Goal: Task Accomplishment & Management: Complete application form

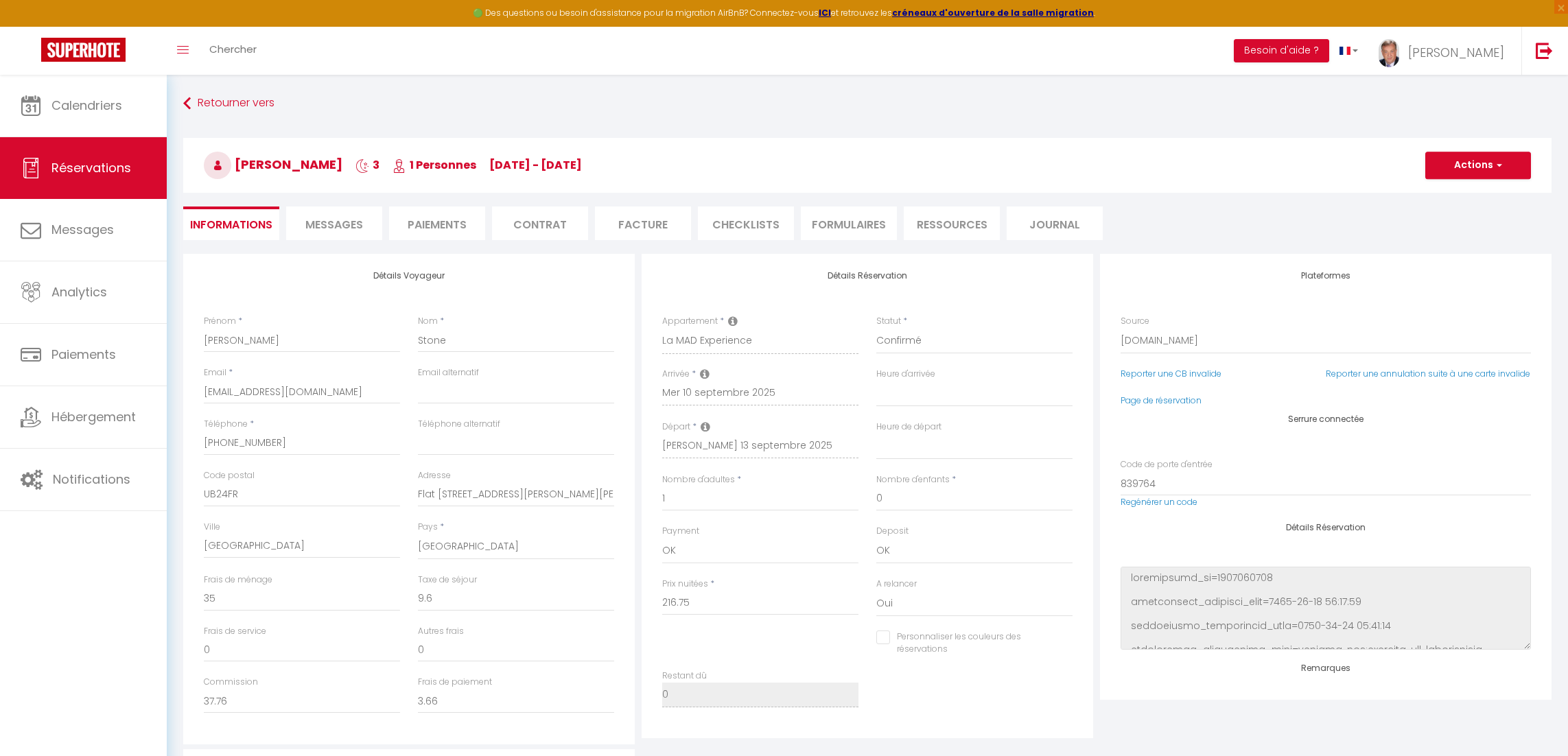
select select "GB"
select select
select select "2"
click at [74, 109] on span "Calendriers" at bounding box center [87, 105] width 71 height 17
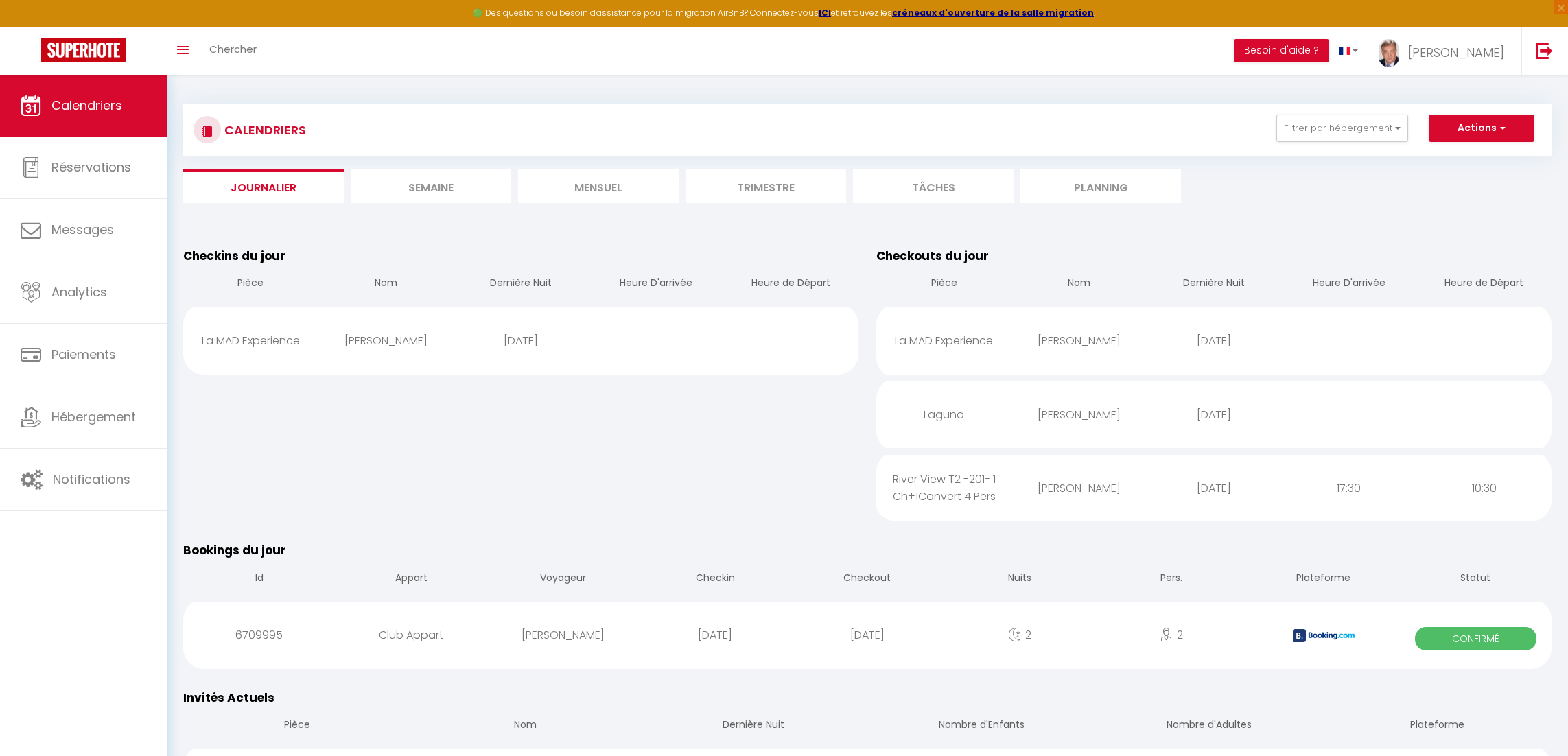
click at [598, 192] on li "Mensuel" at bounding box center [598, 186] width 160 height 34
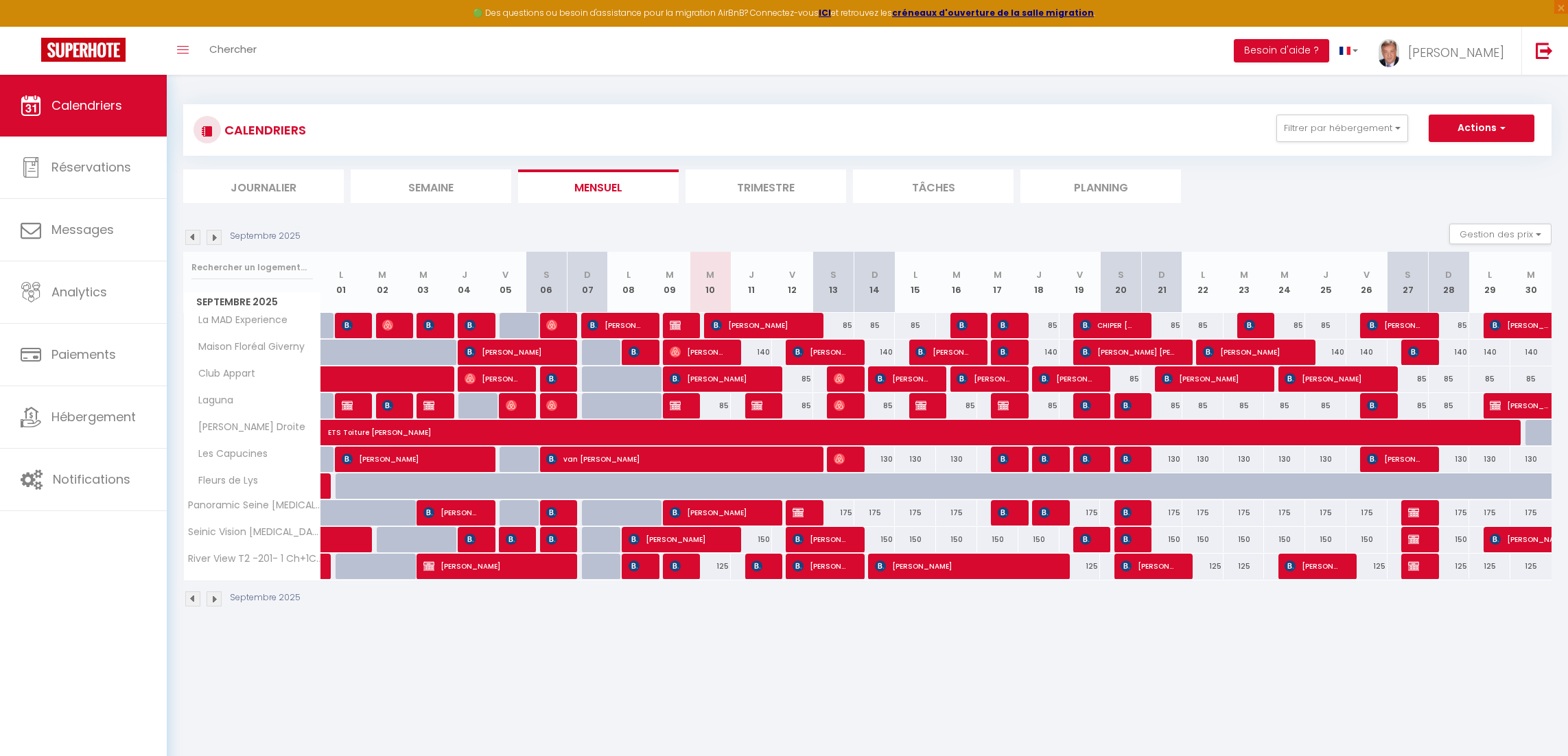
click at [213, 601] on img at bounding box center [214, 599] width 15 height 16
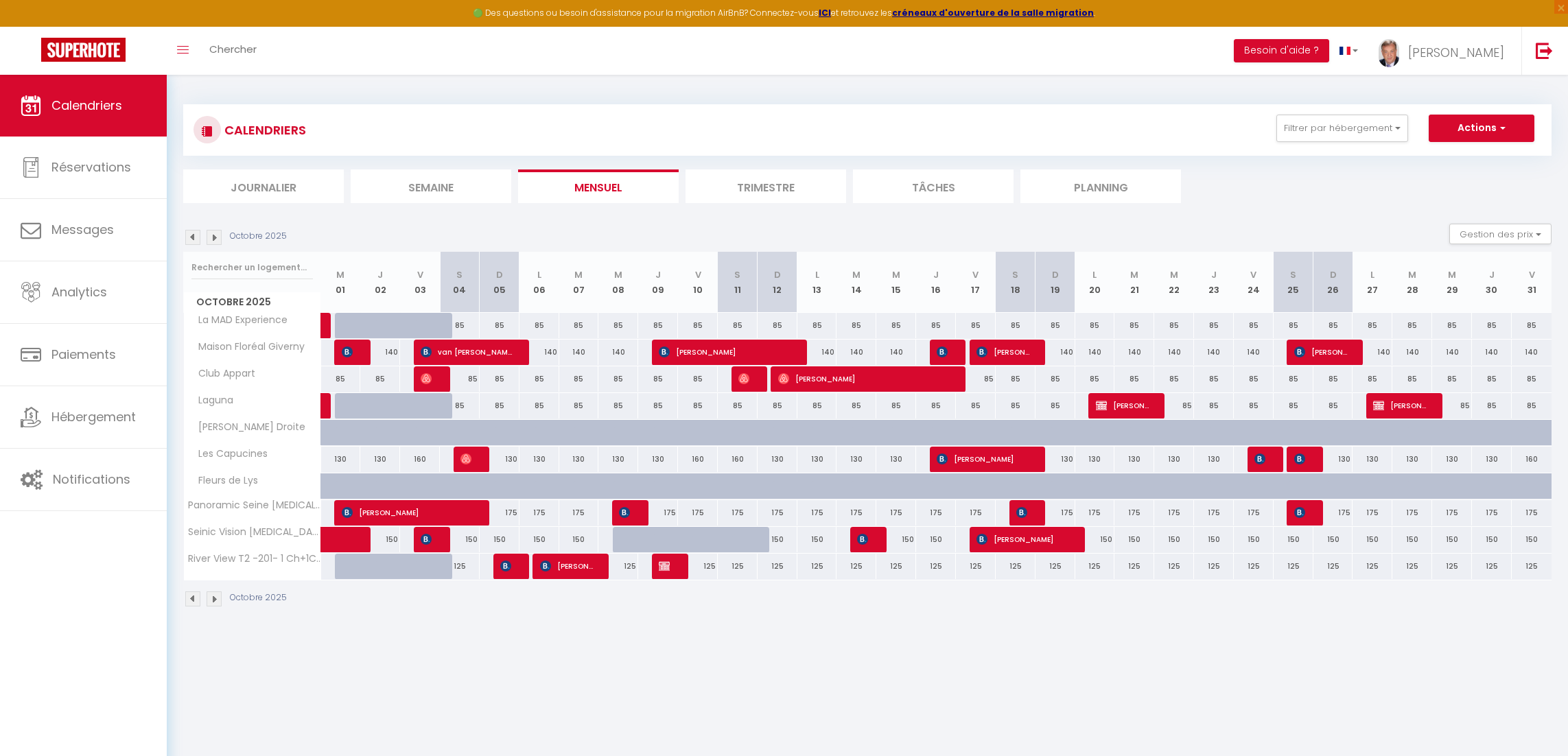
click at [213, 601] on img at bounding box center [214, 599] width 15 height 16
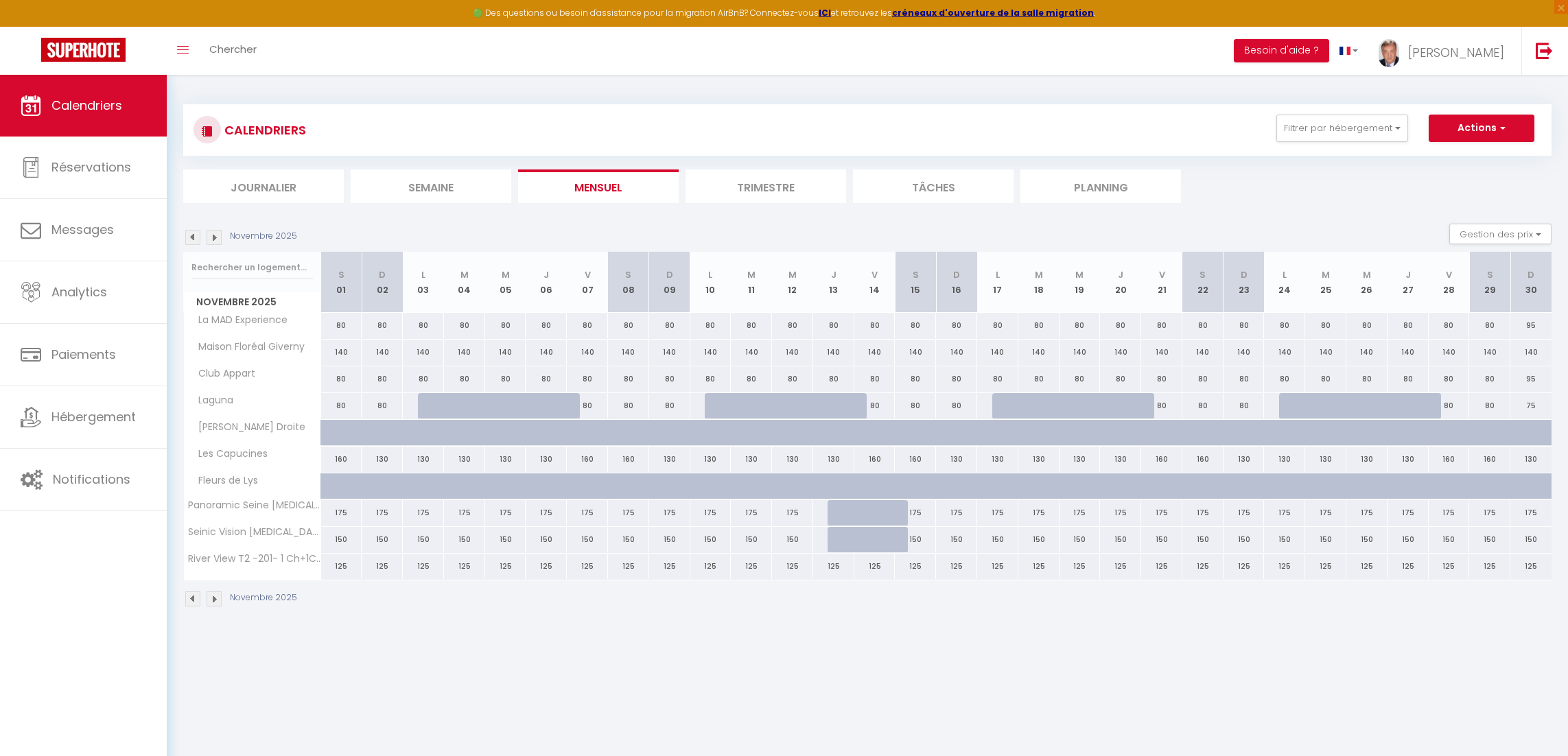
click at [212, 603] on img at bounding box center [214, 599] width 15 height 16
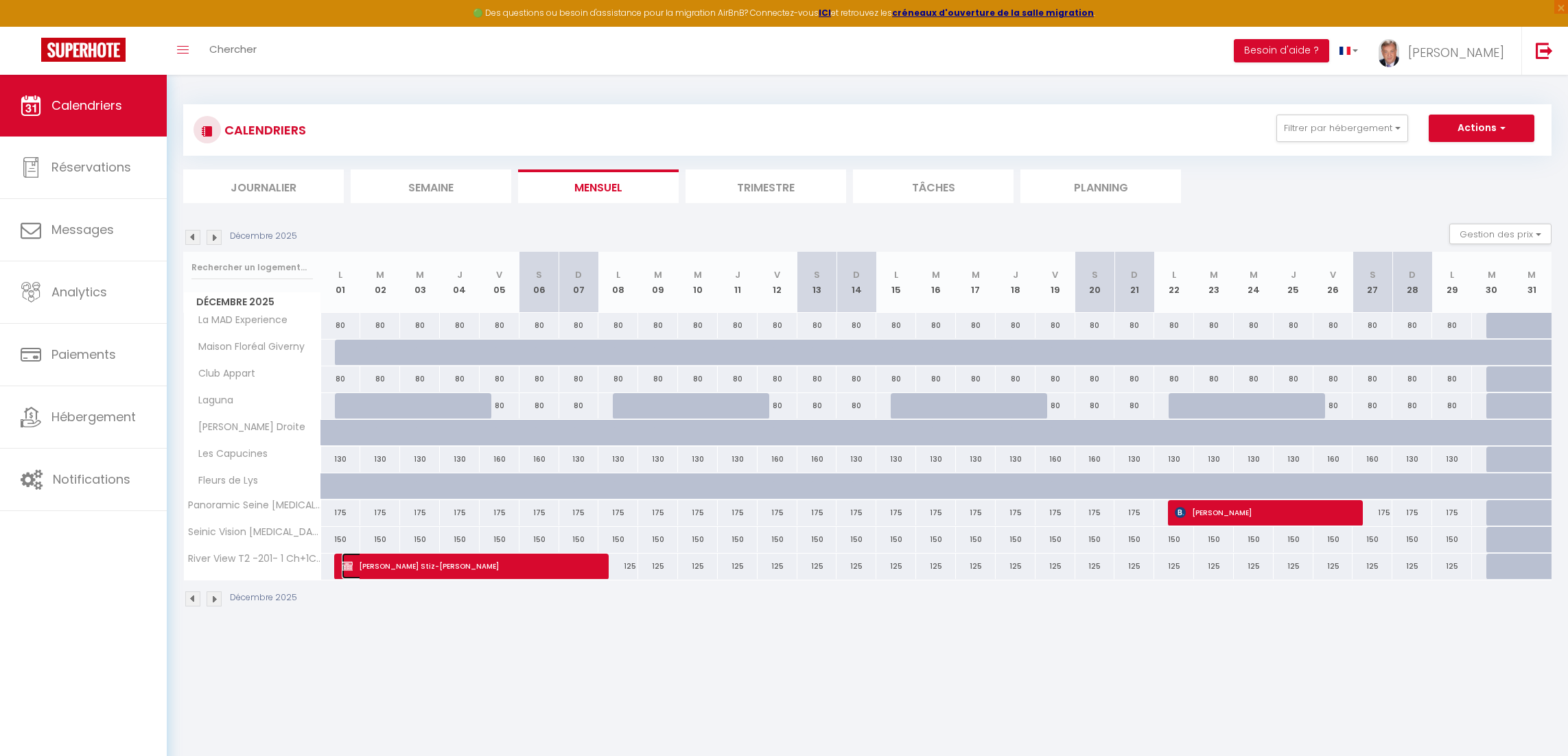
click at [542, 571] on span "[PERSON_NAME] Stiz-[PERSON_NAME]" at bounding box center [468, 566] width 252 height 26
select select "OK"
select select "0"
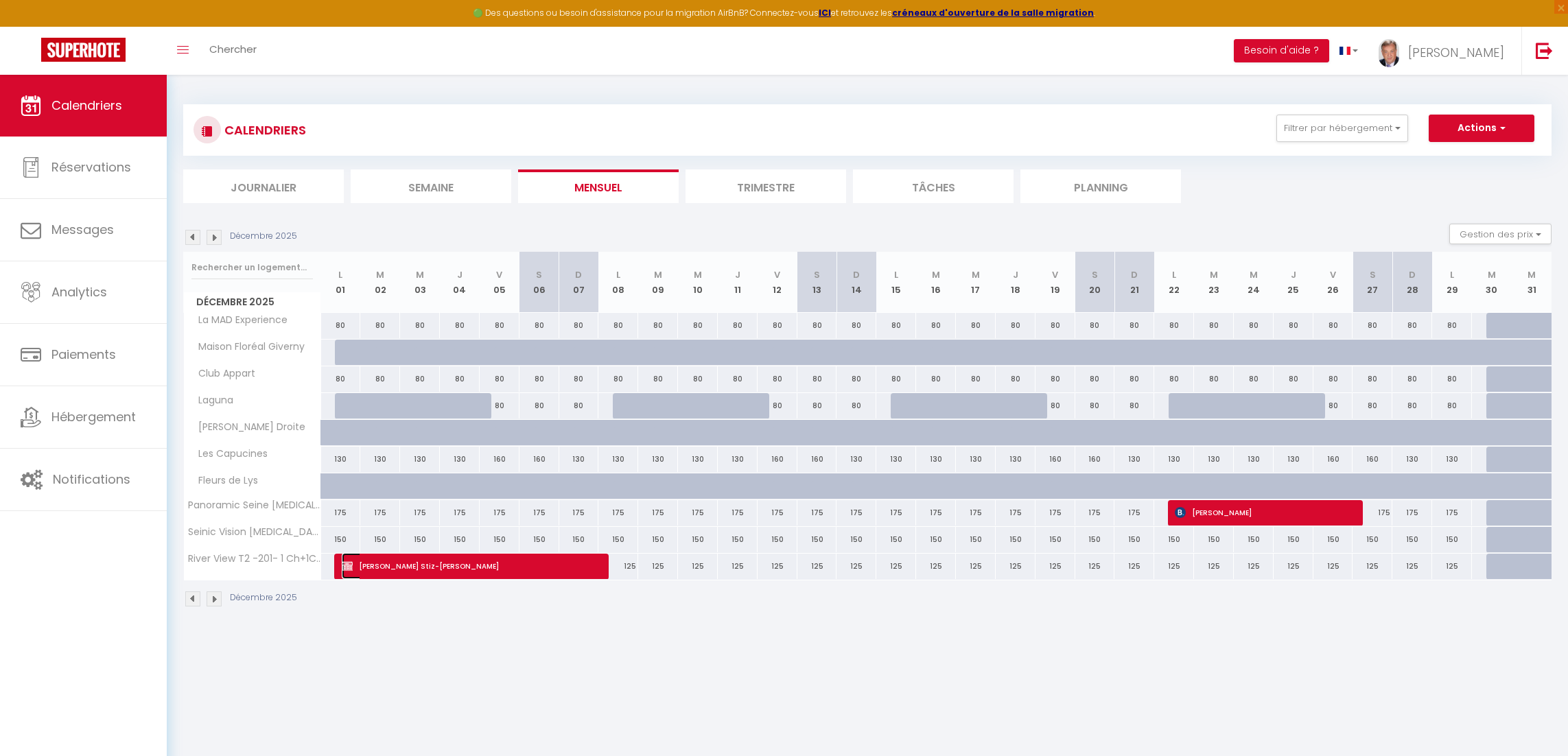
select select "1"
select select
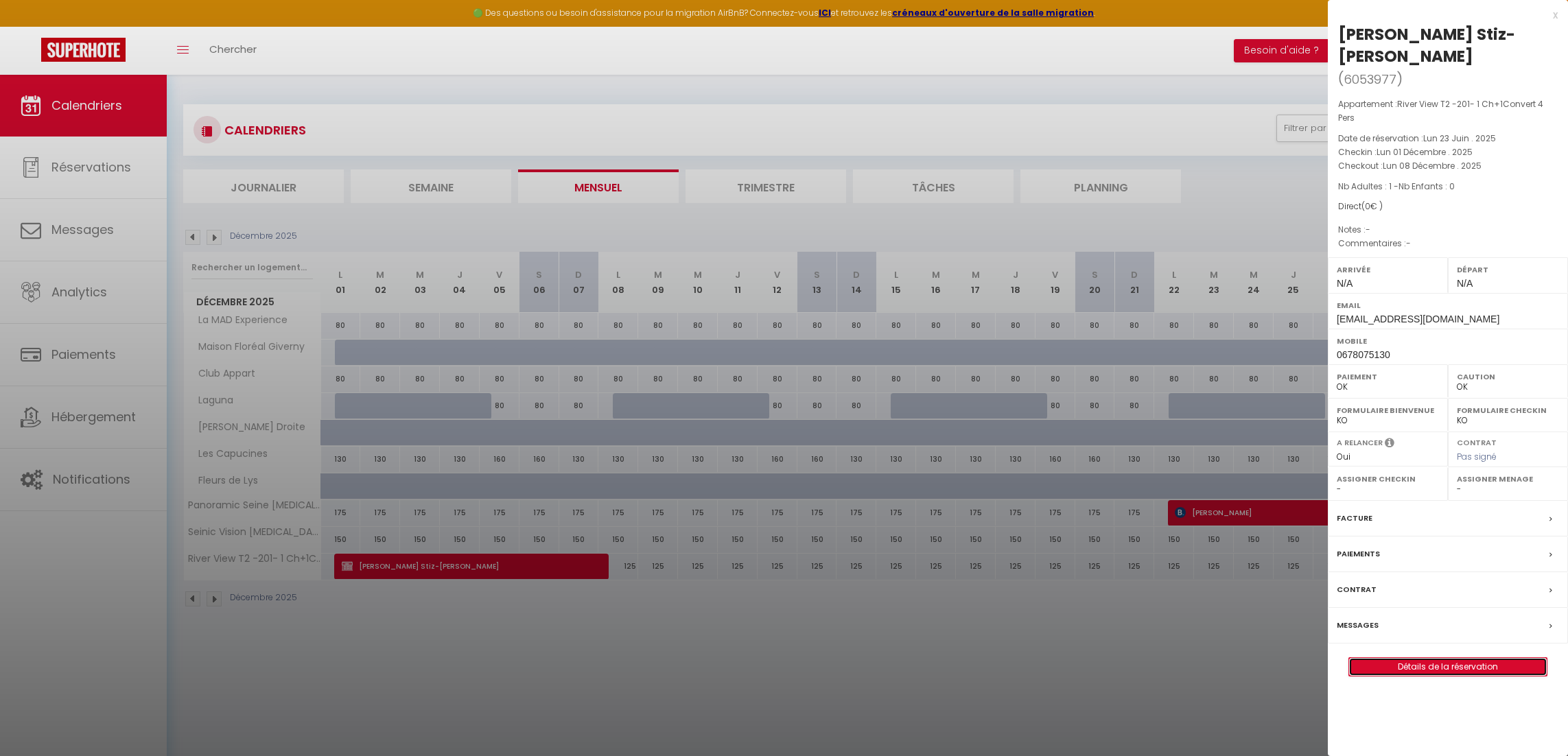
click at [1449, 658] on link "Détails de la réservation" at bounding box center [1448, 668] width 198 height 18
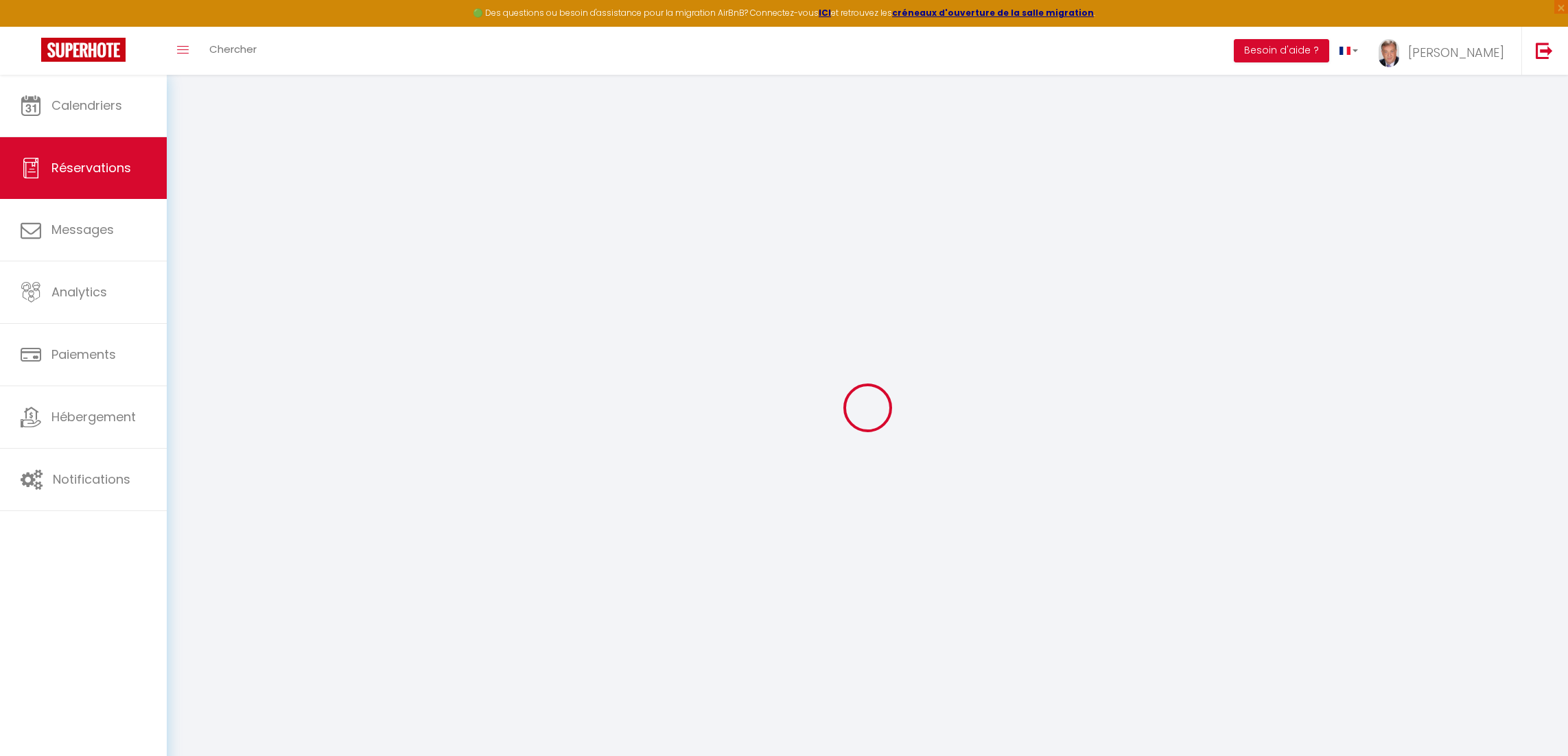
select select
checkbox input "false"
select select
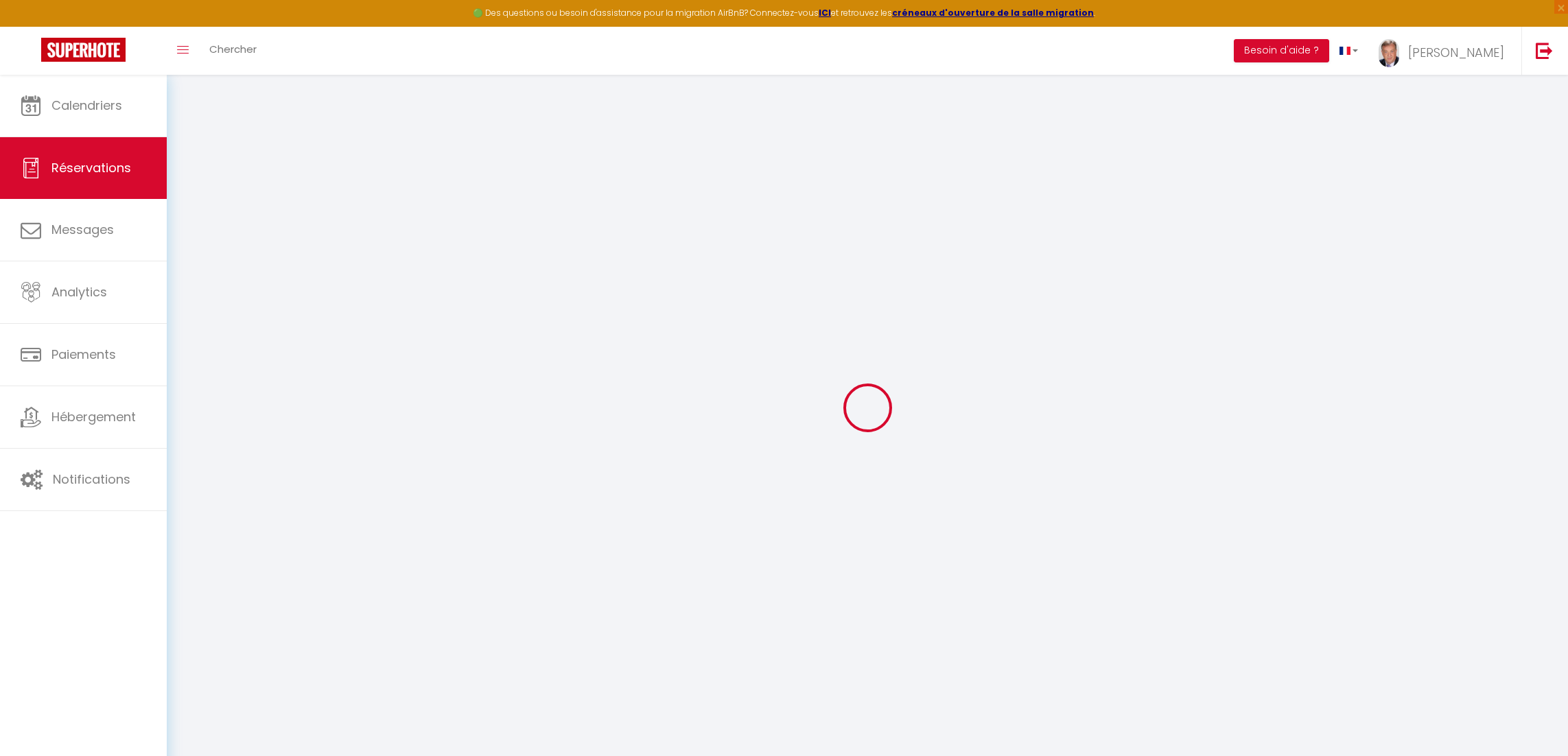
checkbox input "false"
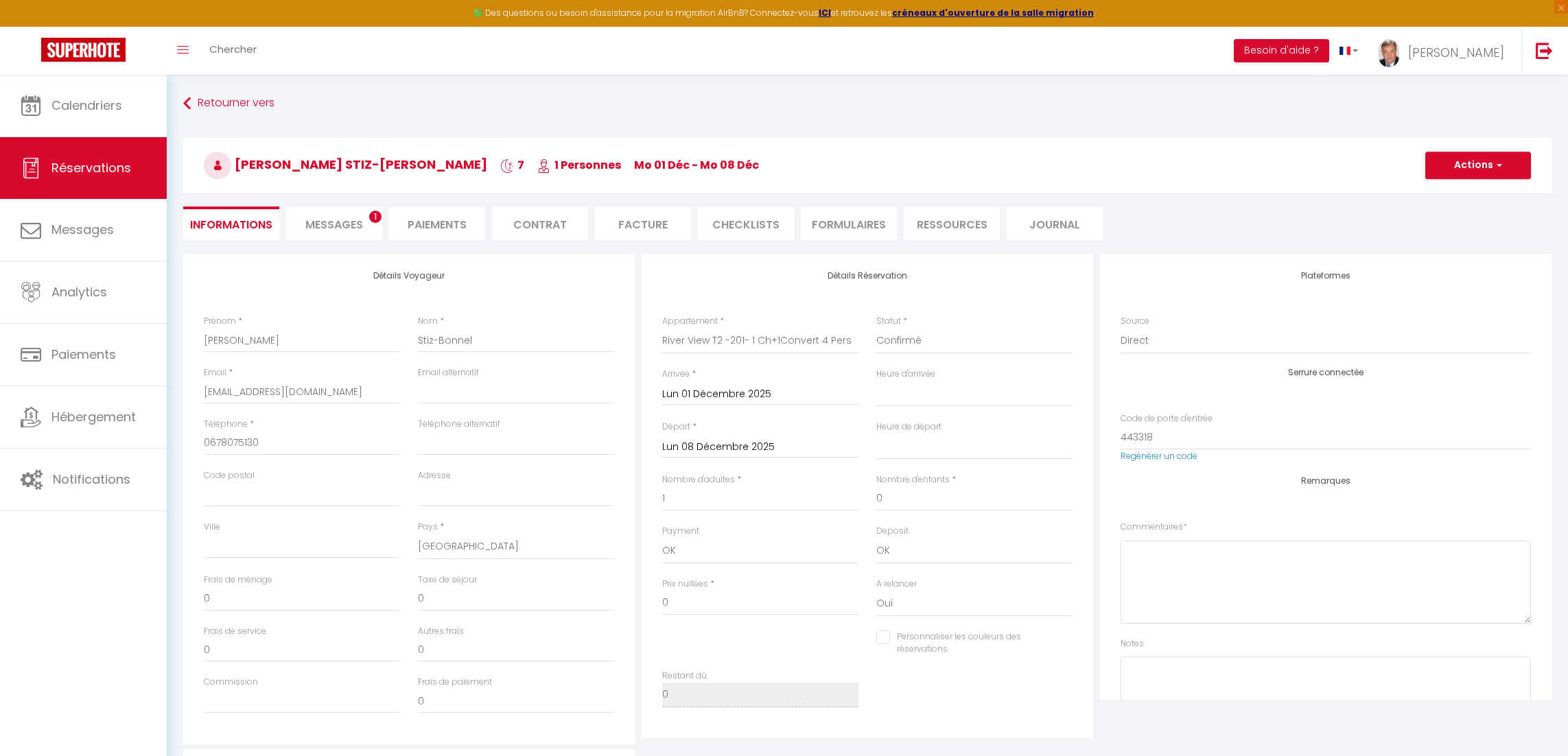
select select
checkbox input "false"
select select
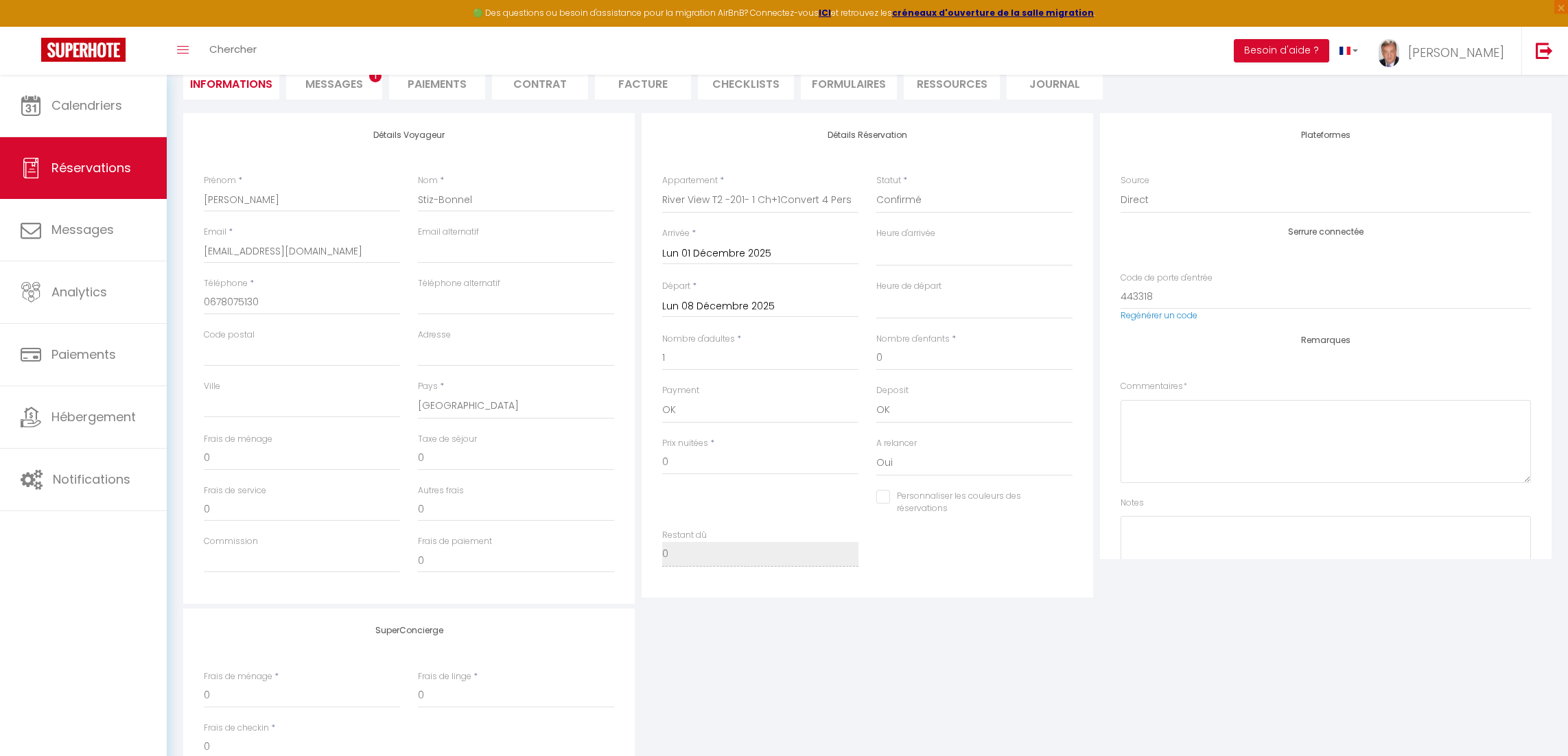
scroll to position [171, 0]
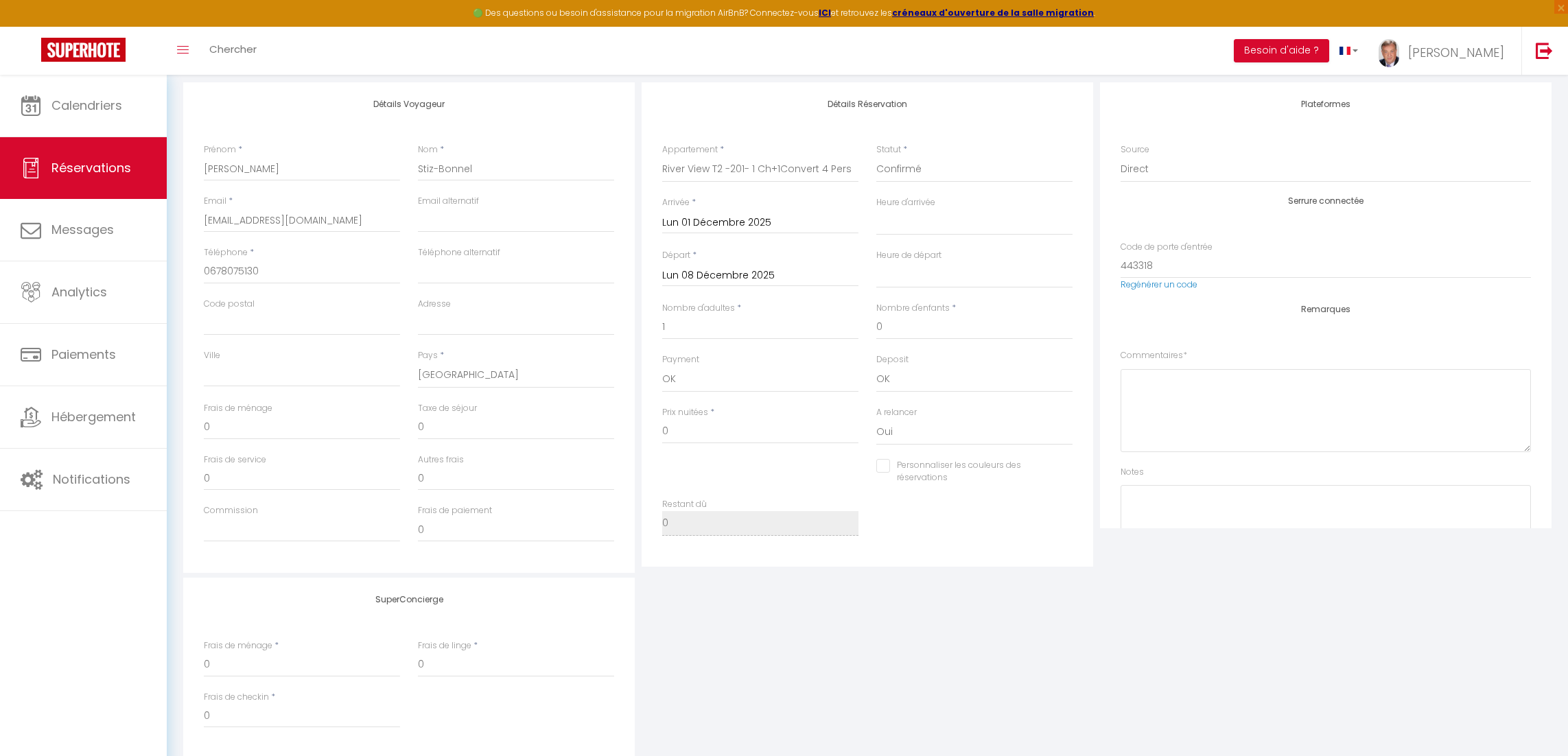
click at [712, 278] on input "Lun 08 Décembre 2025" at bounding box center [759, 276] width 196 height 18
click at [766, 379] on span "10" at bounding box center [765, 381] width 29 height 27
select select
type input "Mer 10 Décembre 2025"
select select
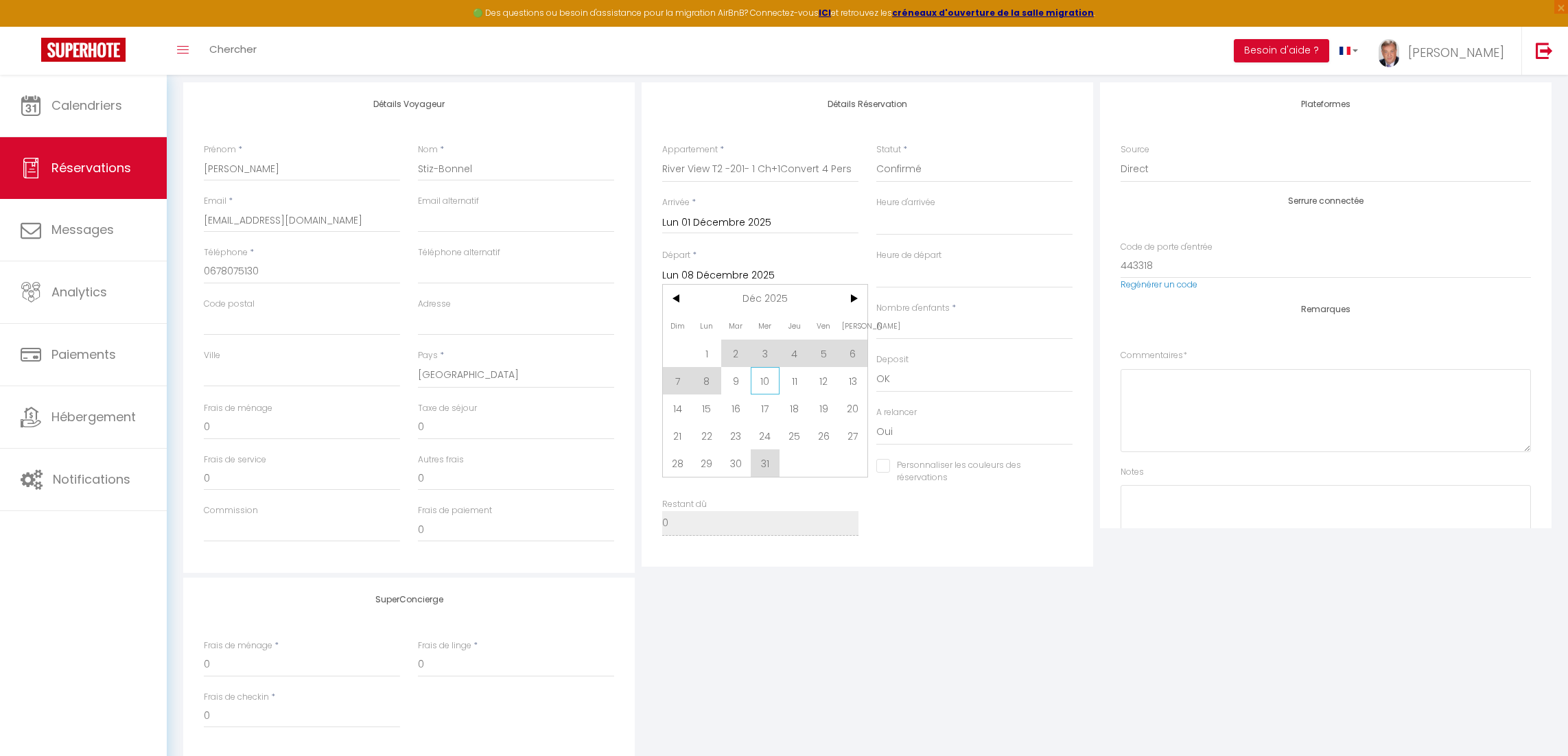
checkbox input "false"
type input "45"
type input "14.4"
select select
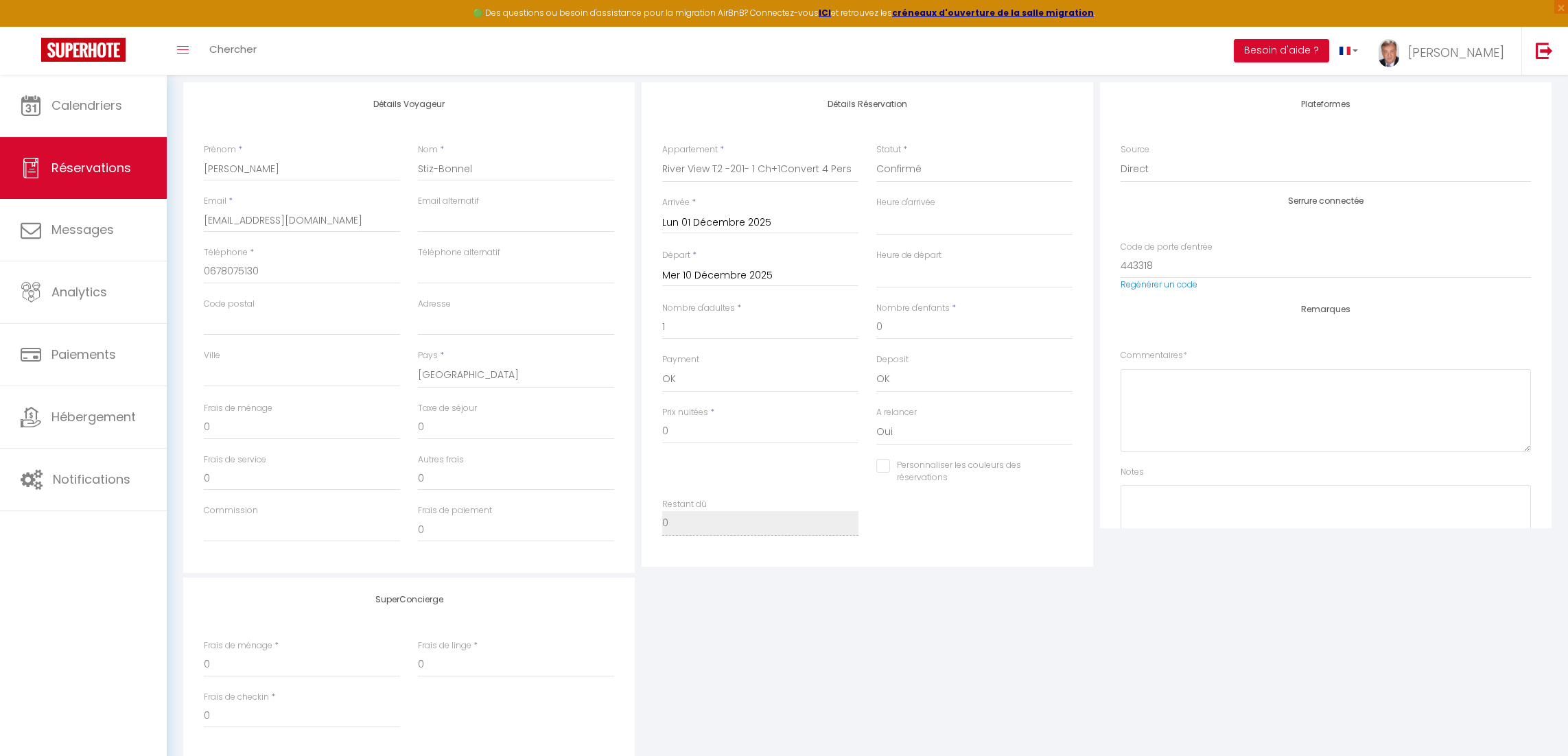
type input "1125"
checkbox input "false"
drag, startPoint x: 284, startPoint y: 222, endPoint x: 185, endPoint y: 225, distance: 99.0
click at [185, 225] on div "Détails Voyageur Prénom * [PERSON_NAME] * Stiz-Bonnel Email * [EMAIL_ADDRESS][D…" at bounding box center [408, 327] width 451 height 491
click at [74, 101] on span "Calendriers" at bounding box center [87, 105] width 71 height 17
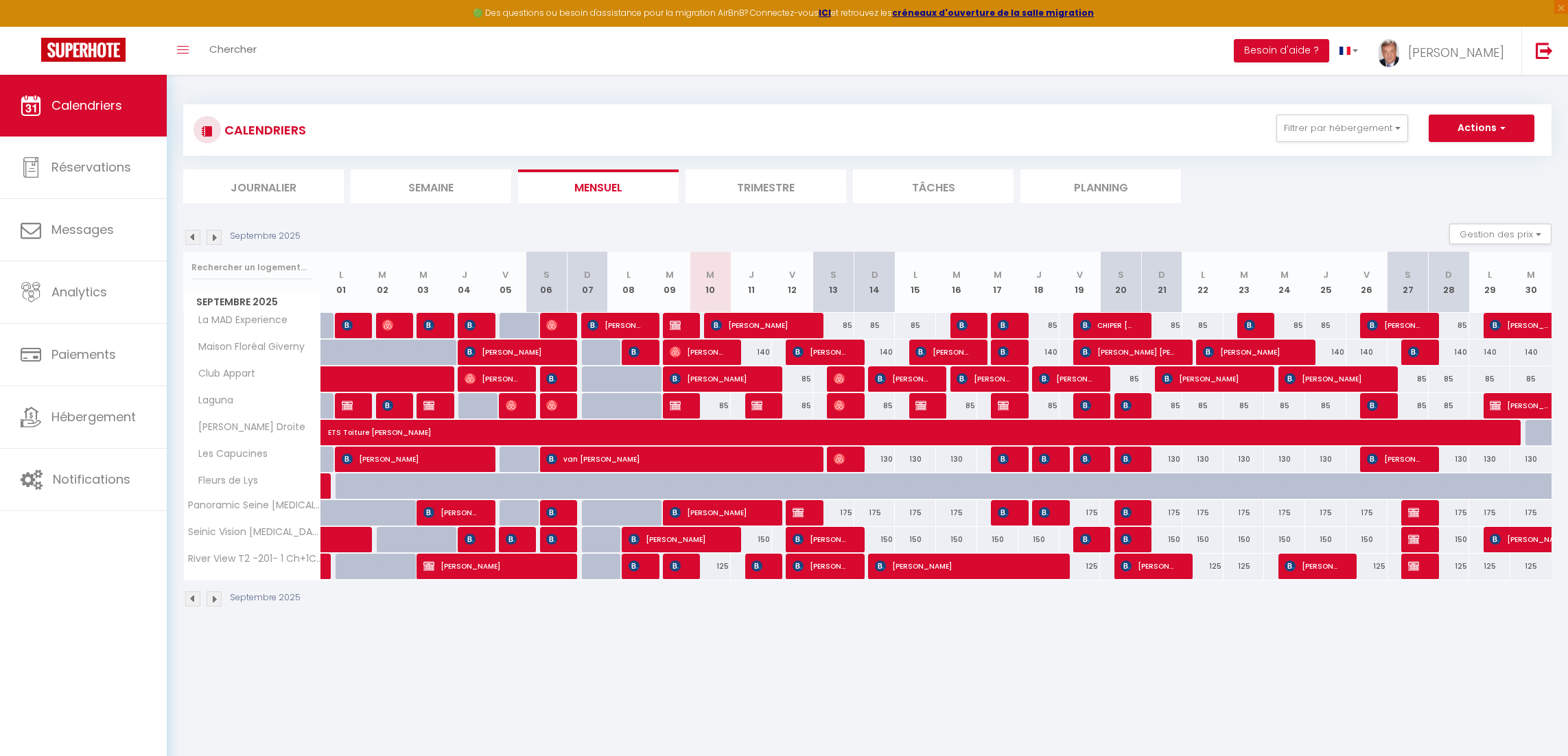
click at [211, 601] on img at bounding box center [214, 599] width 15 height 16
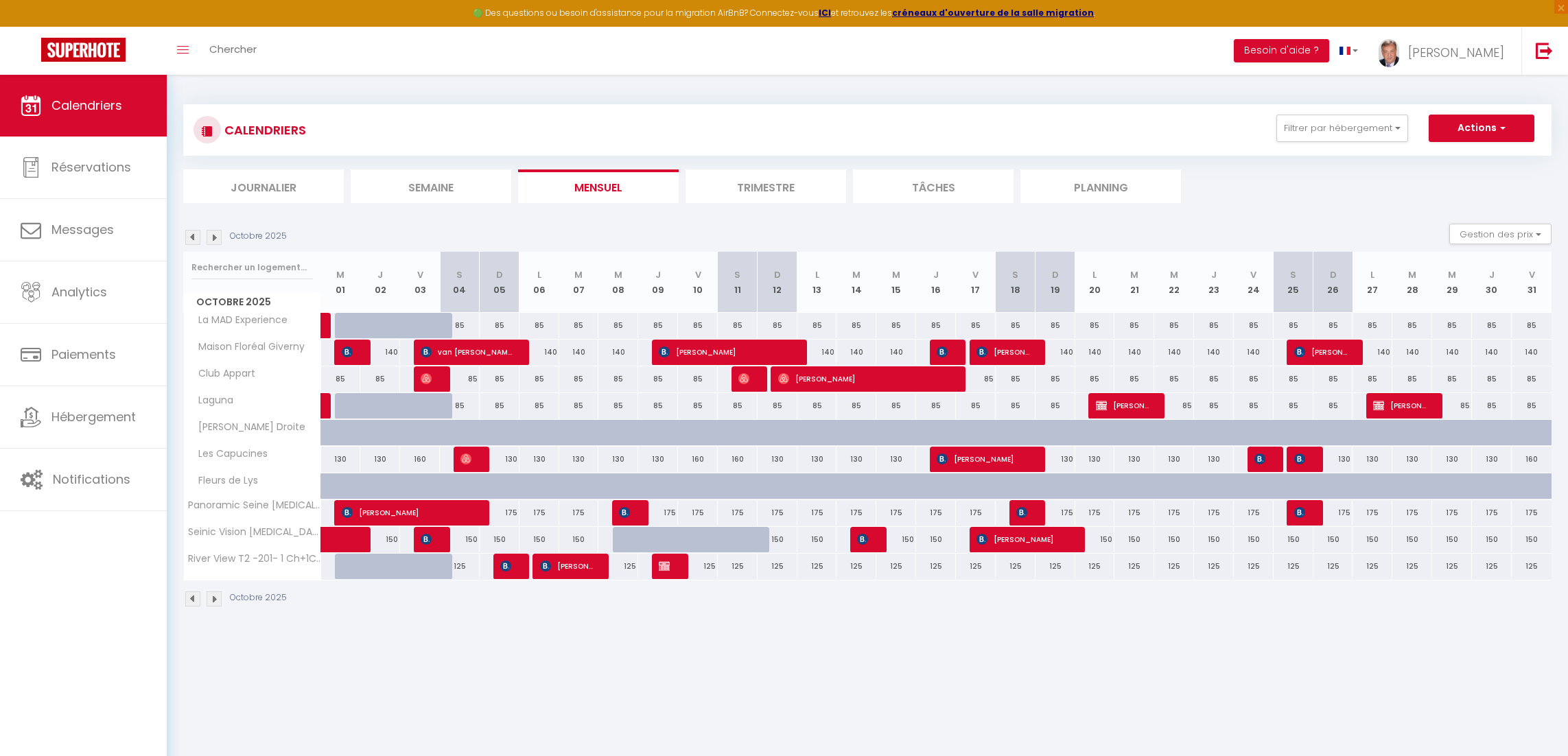
click at [211, 601] on img at bounding box center [214, 599] width 15 height 16
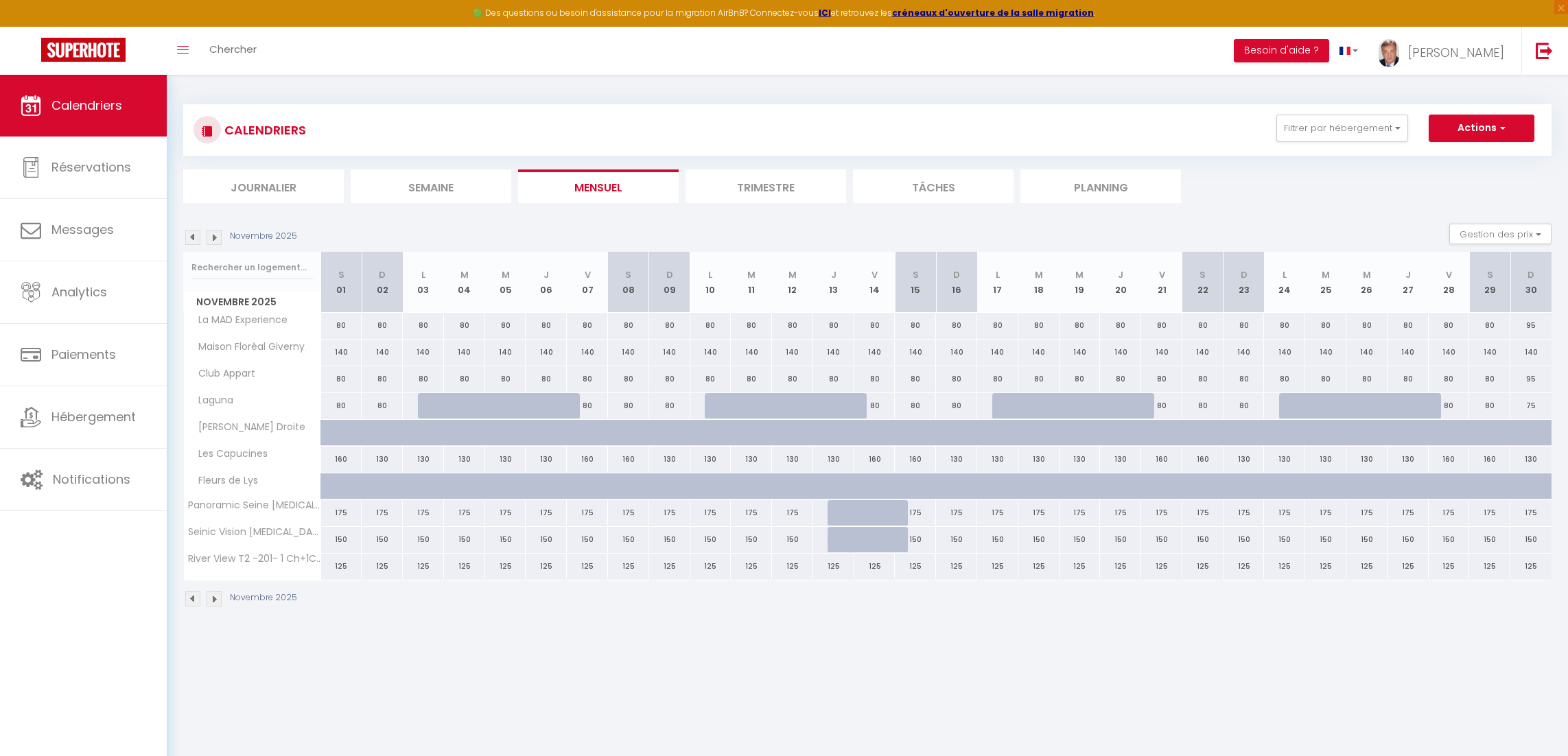
click at [211, 601] on img at bounding box center [214, 599] width 15 height 16
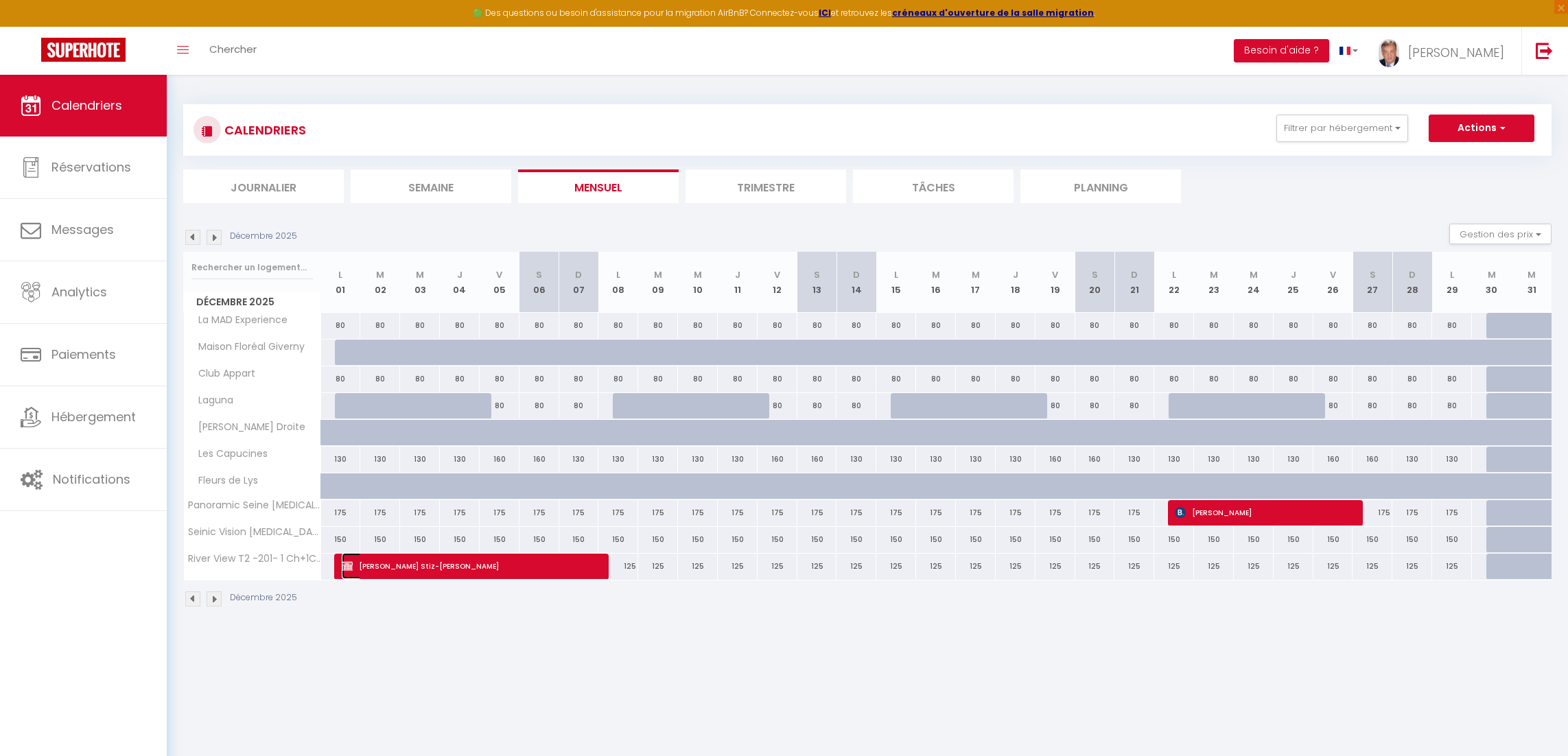
click at [480, 567] on span "[PERSON_NAME] Stiz-[PERSON_NAME]" at bounding box center [468, 566] width 252 height 26
select select "OK"
select select "0"
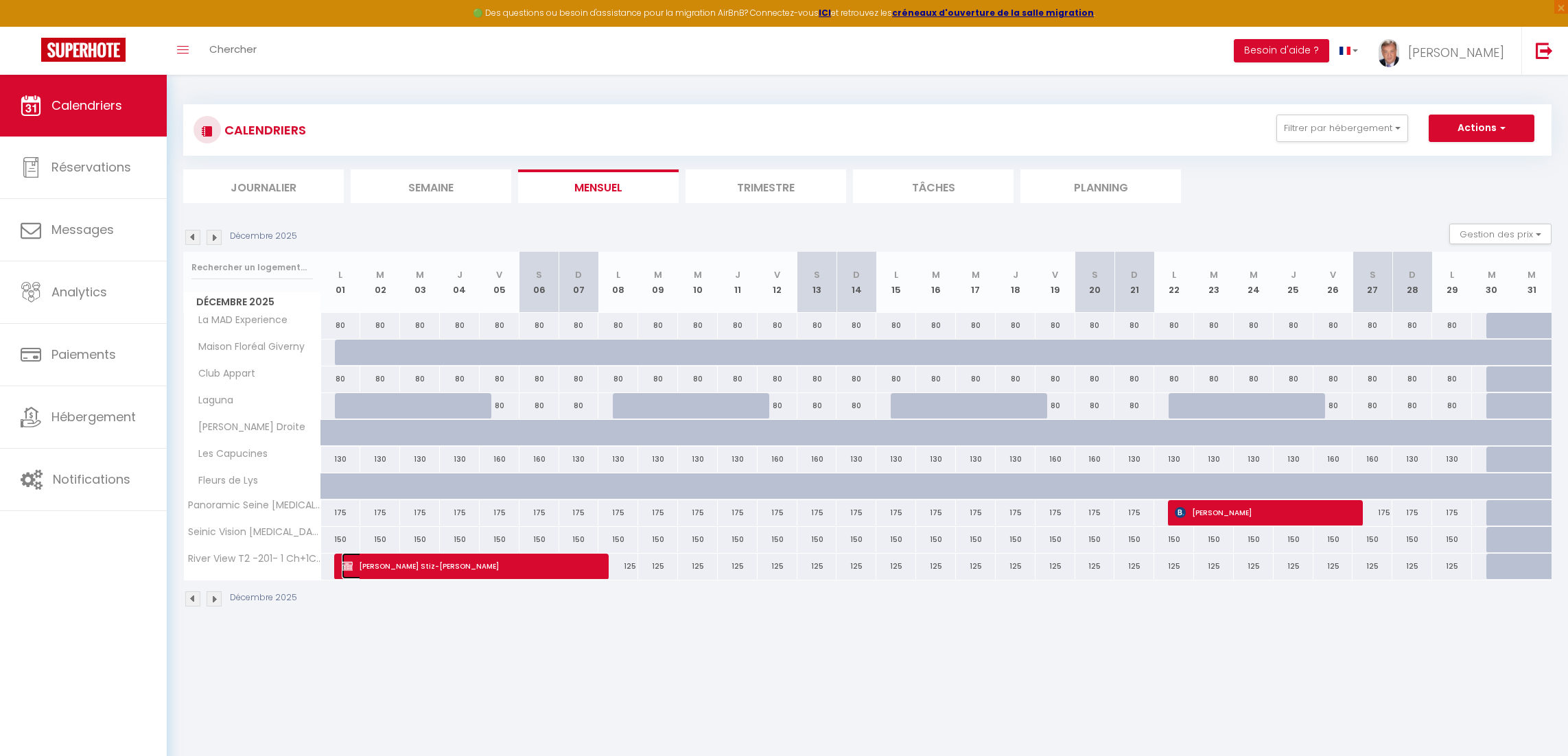
select select "1"
select select
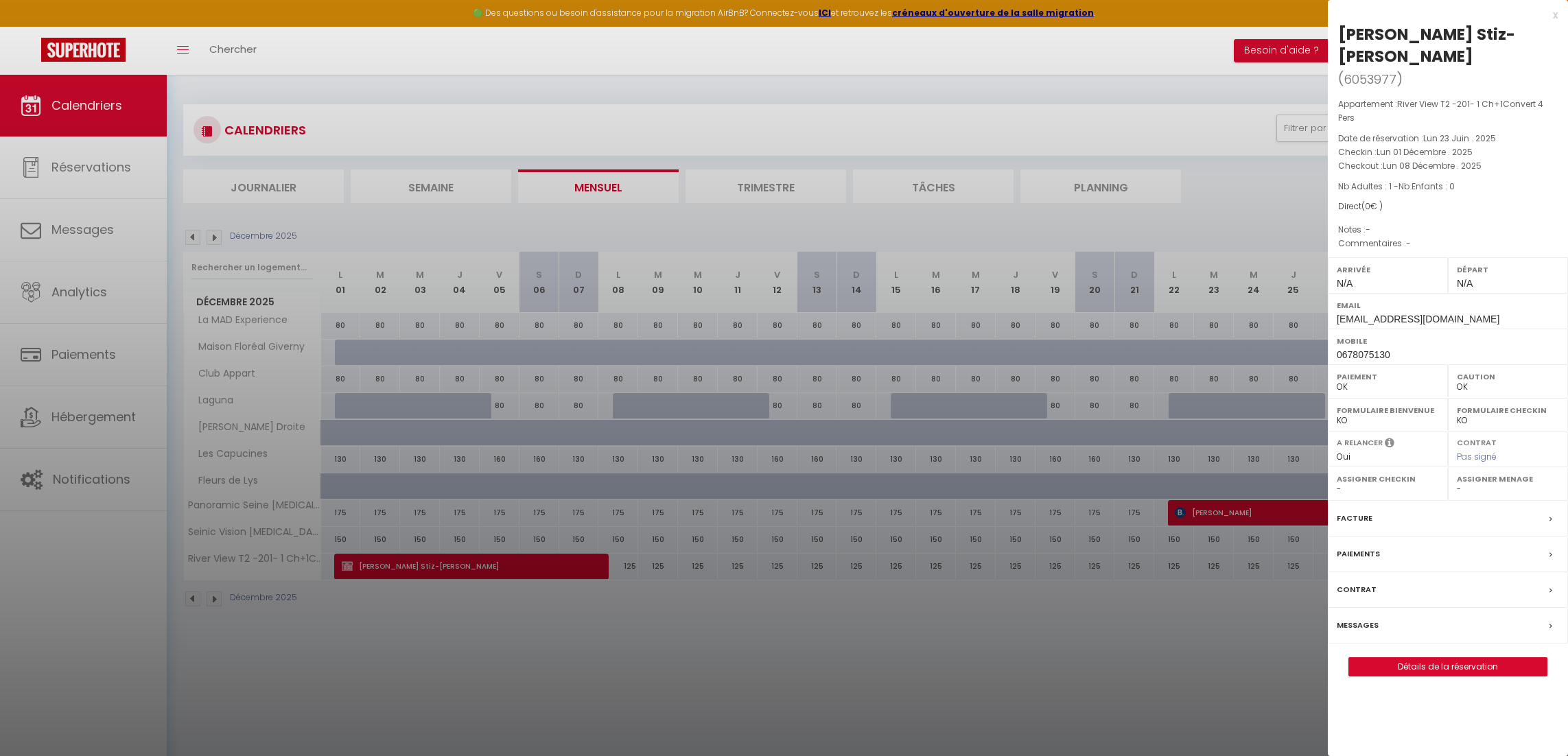
click at [1364, 512] on label "Facture" at bounding box center [1354, 519] width 36 height 15
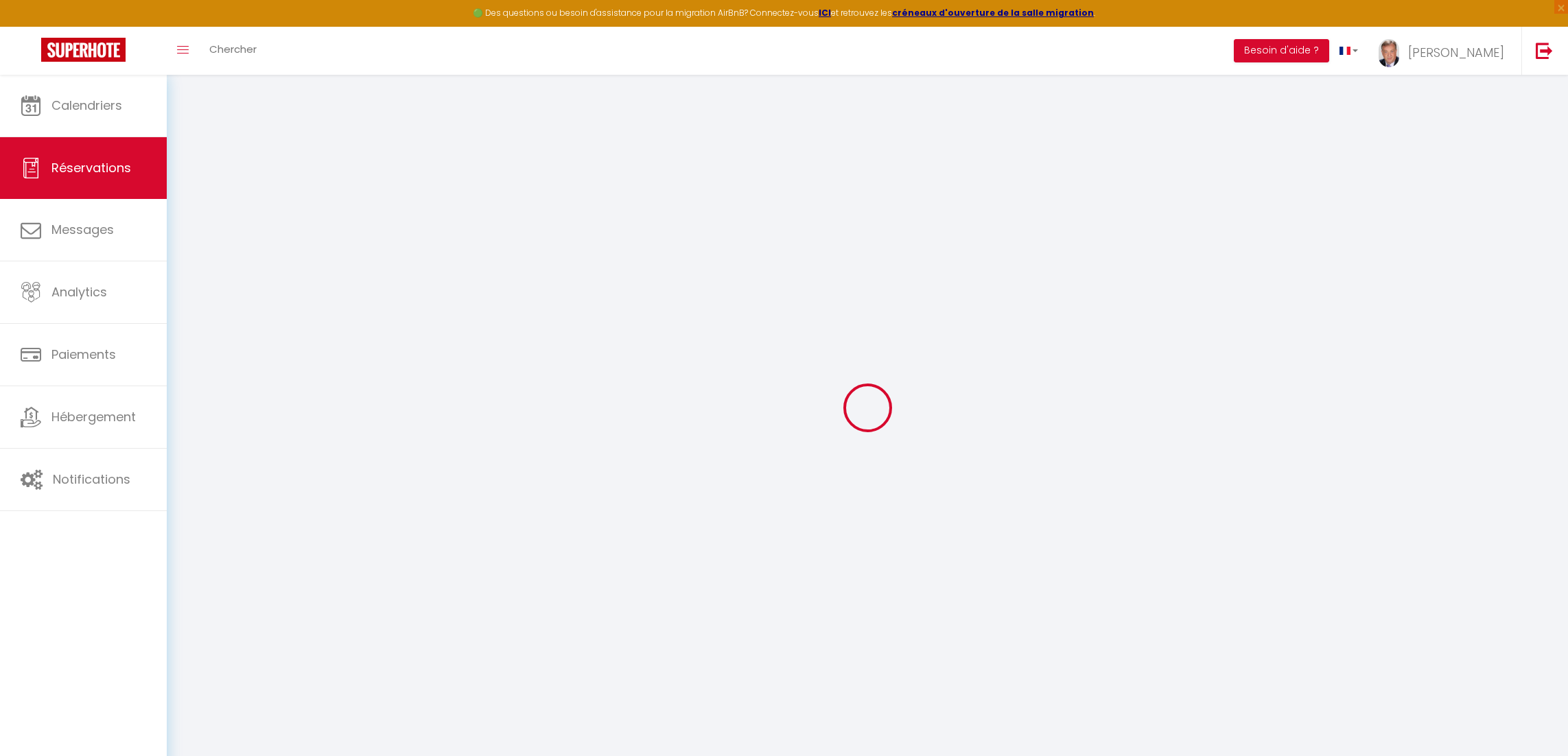
select select
checkbox input "false"
select select
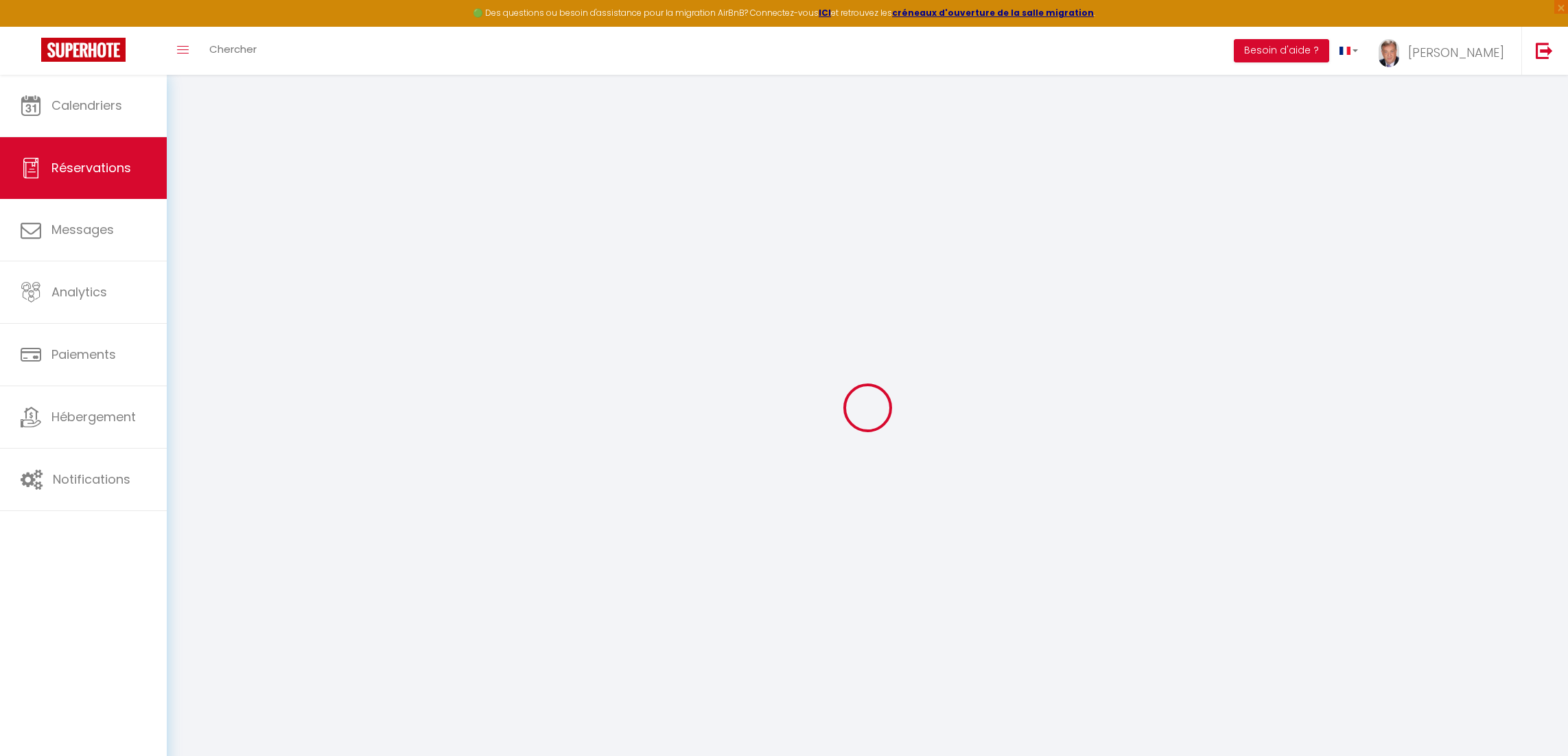
checkbox input "false"
select select
checkbox input "false"
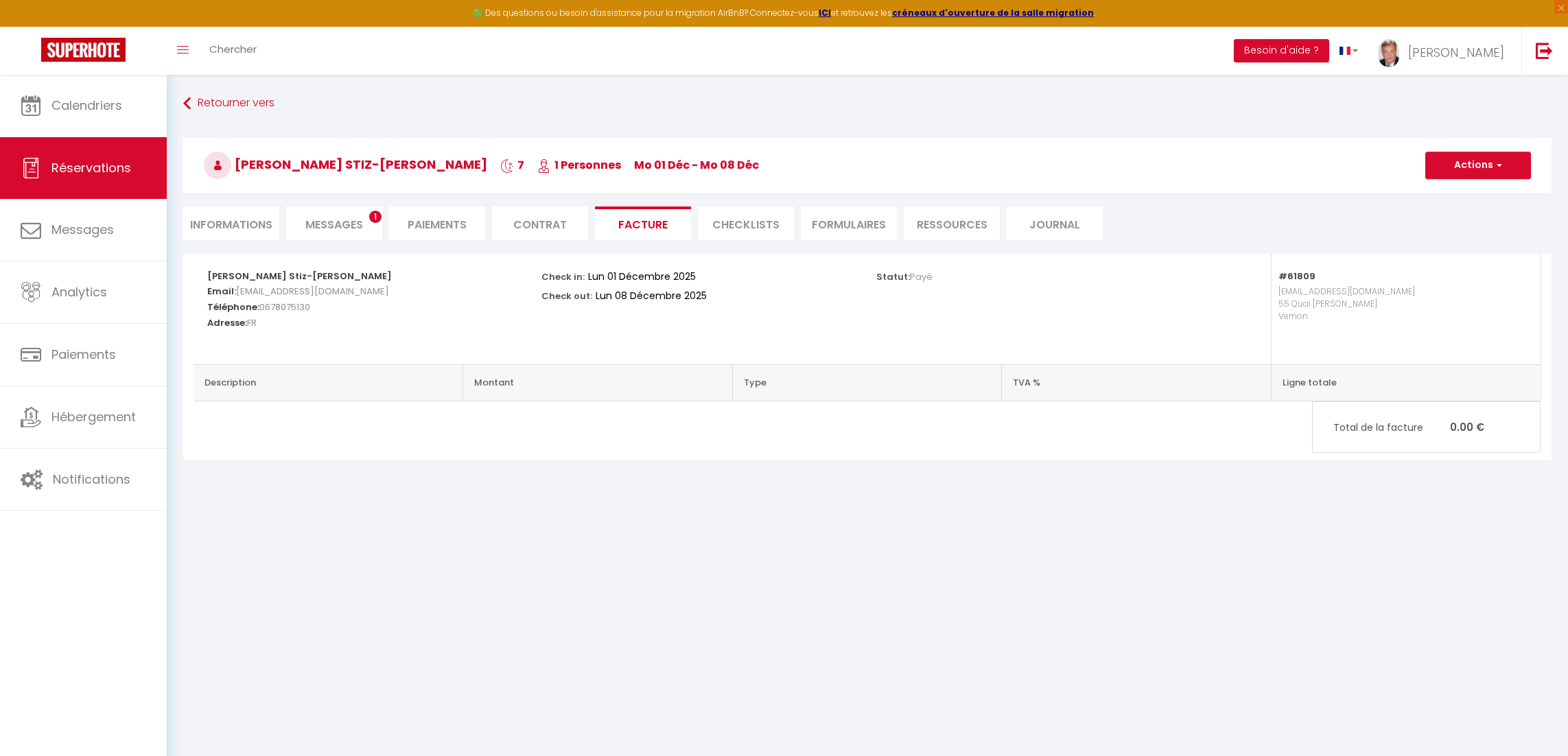
click at [344, 226] on span "Messages" at bounding box center [334, 224] width 57 height 16
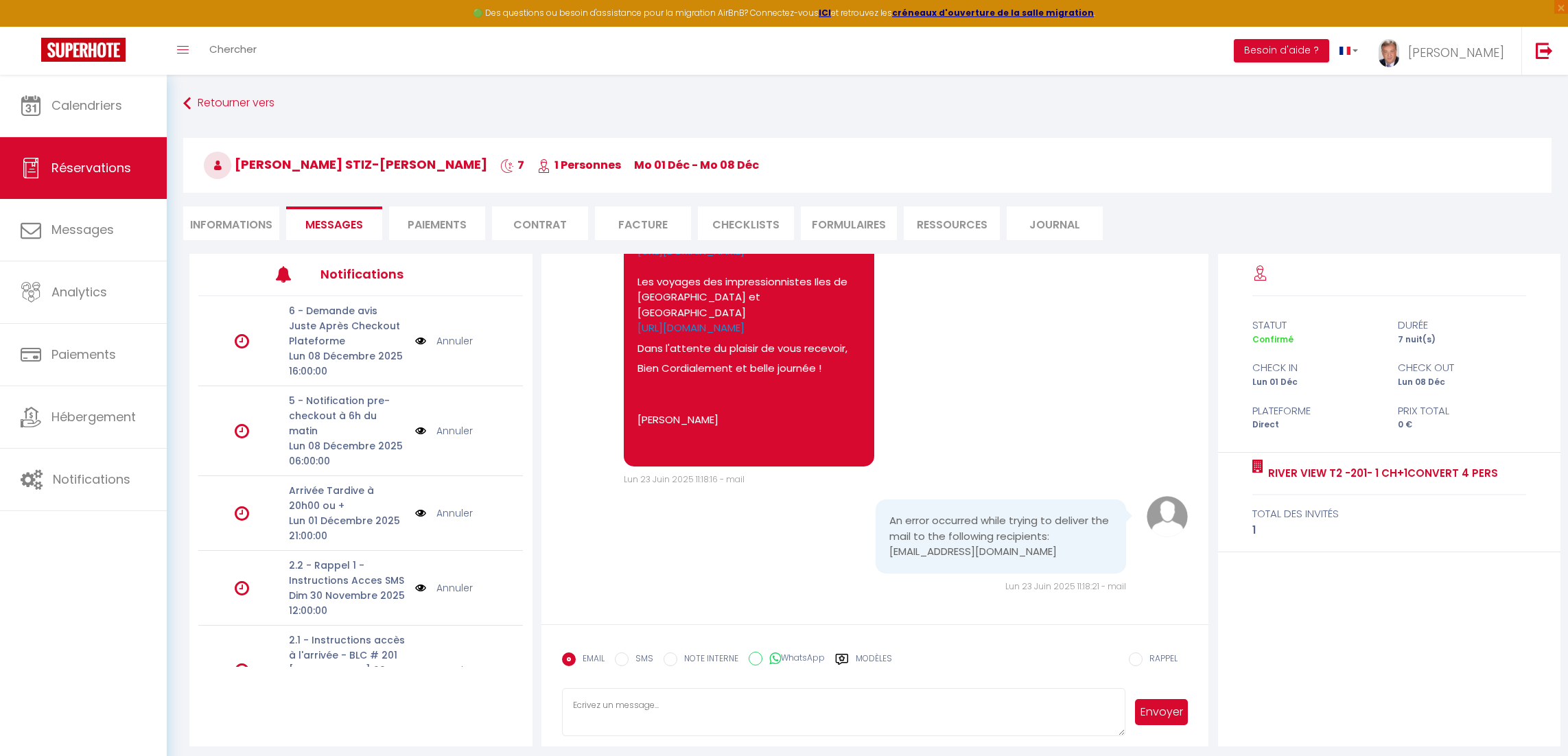
scroll to position [564, 0]
click at [234, 225] on li "Informations" at bounding box center [231, 223] width 96 height 34
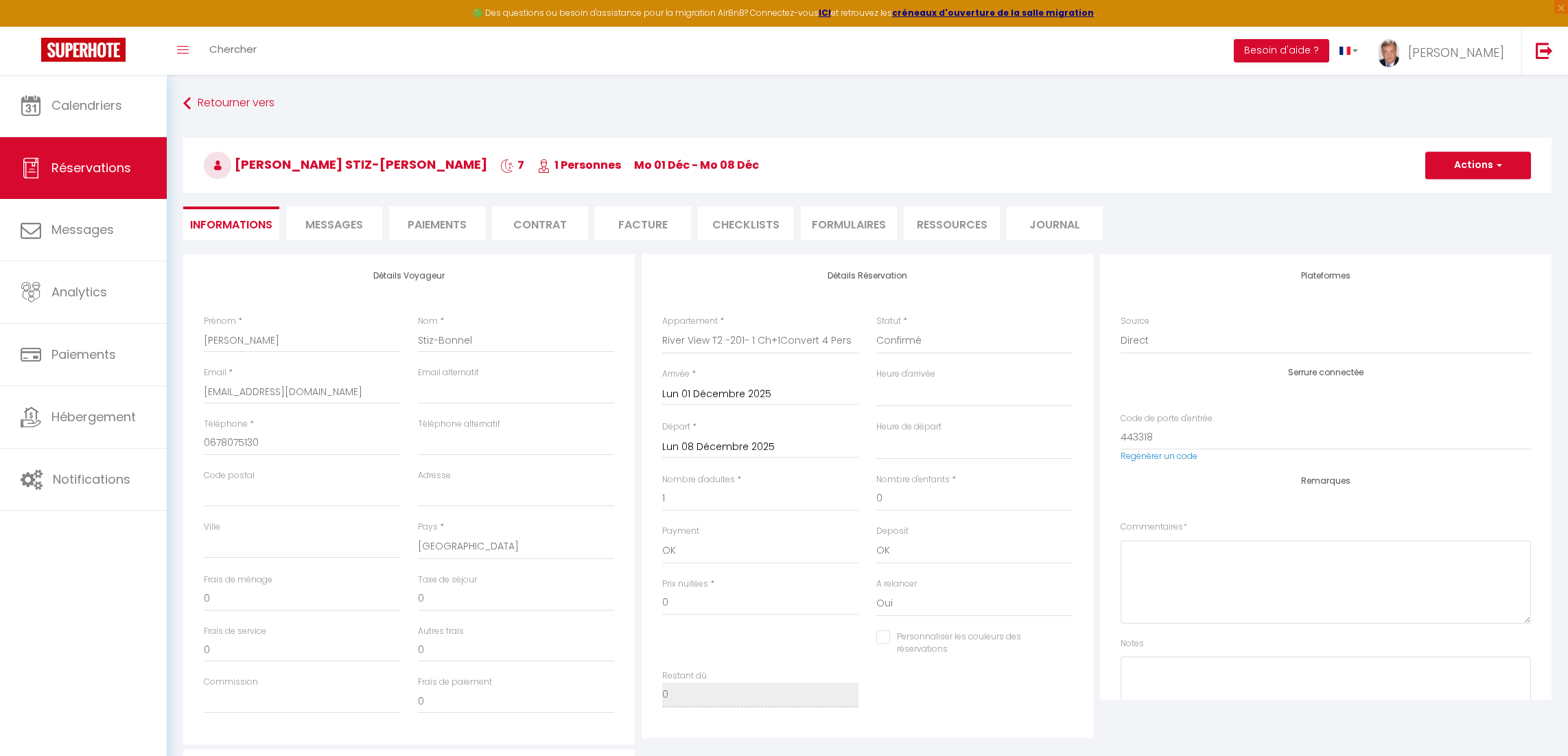
select select
drag, startPoint x: 272, startPoint y: 386, endPoint x: 184, endPoint y: 392, distance: 88.2
click at [184, 392] on div "Détails Voyageur Prénom * [PERSON_NAME] * Stiz-Bonnel Email * [EMAIL_ADDRESS][D…" at bounding box center [408, 499] width 451 height 491
paste input "[EMAIL_ADDRESS][DOMAIN_NAME]"
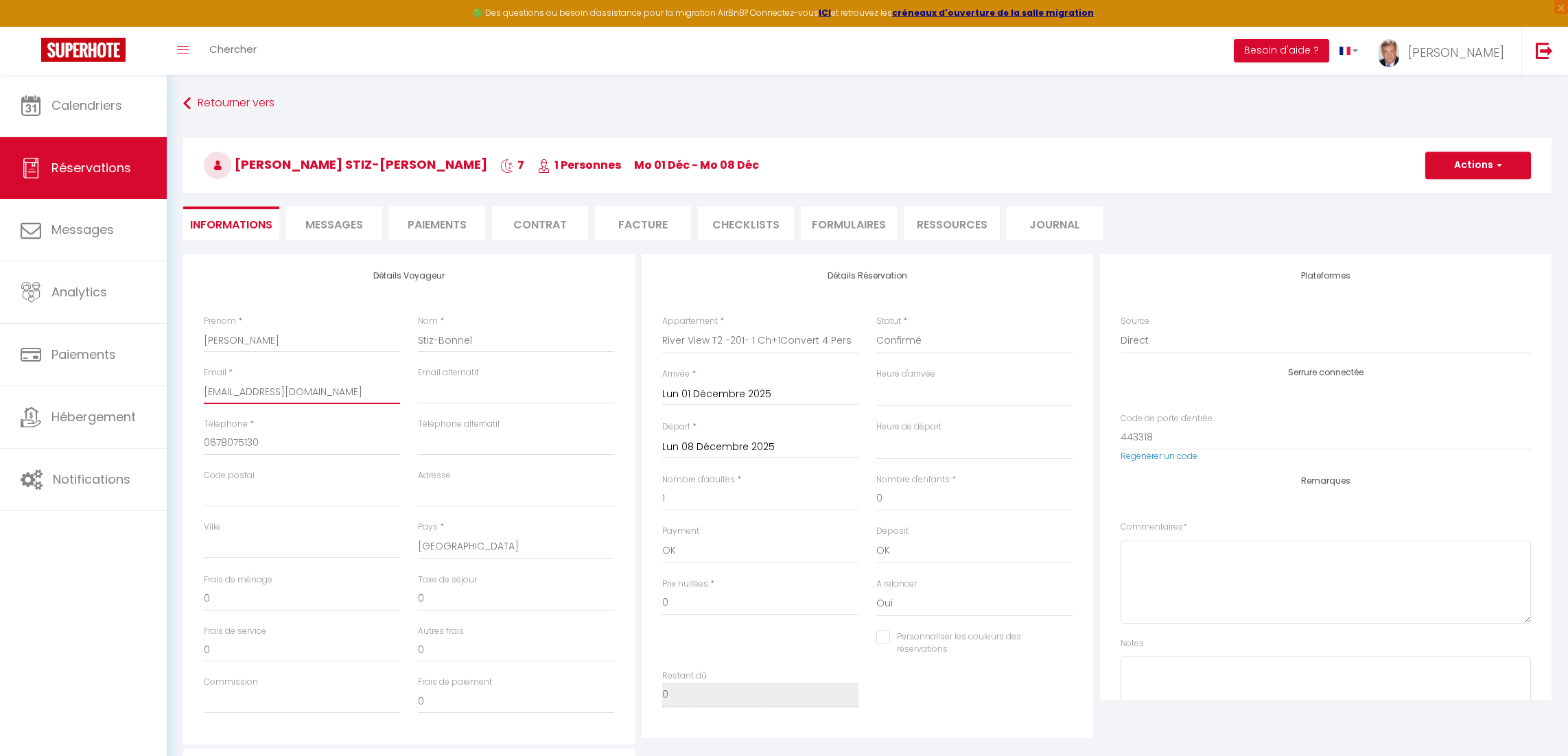
type input "[EMAIL_ADDRESS][DOMAIN_NAME]"
select select
checkbox input "false"
type input "[EMAIL_ADDRESS][DOMAIN_NAME]"
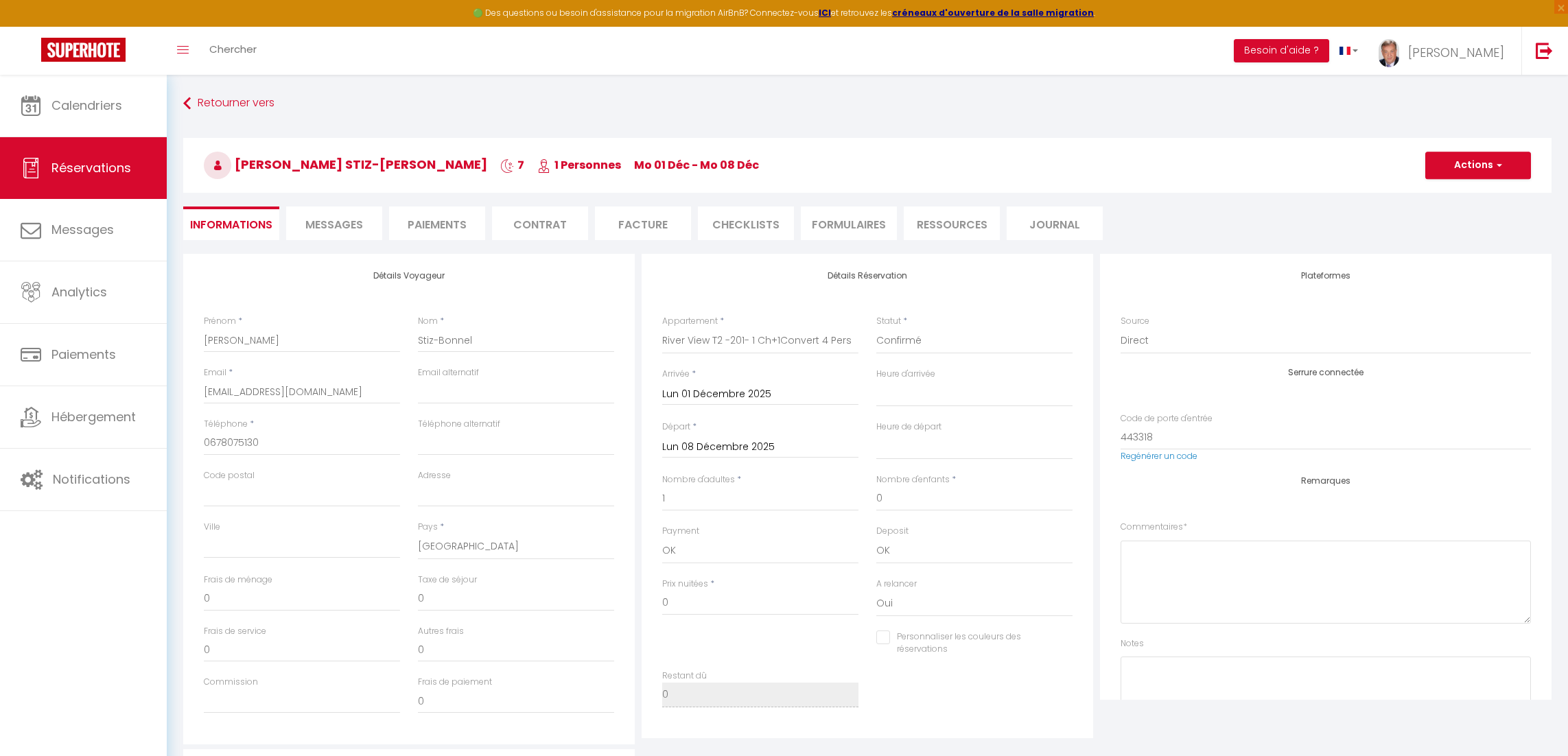
click at [1098, 522] on div "Plateformes Source Direct [DOMAIN_NAME] [DOMAIN_NAME] Chalet montagne Expedia G…" at bounding box center [1326, 499] width 459 height 491
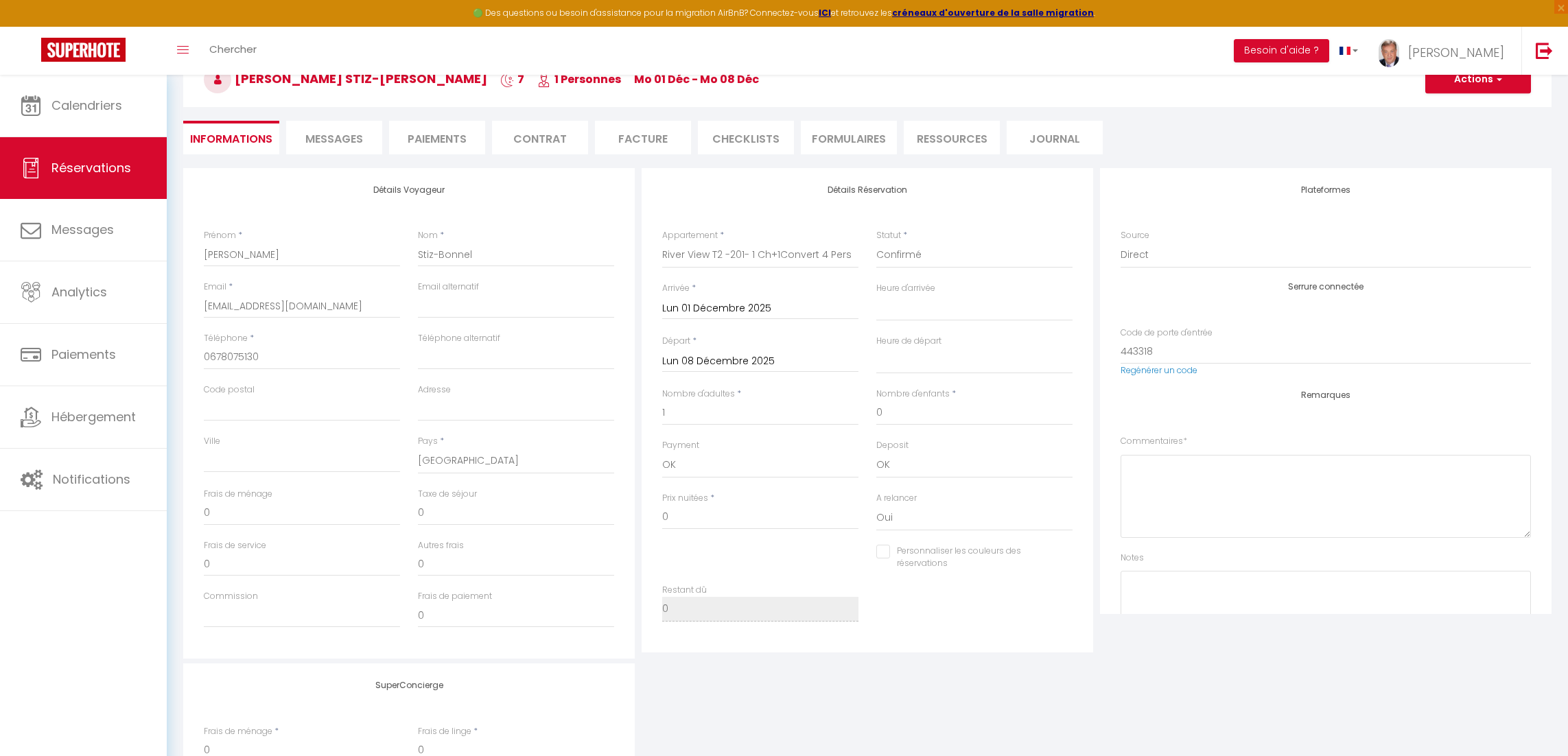
scroll to position [171, 0]
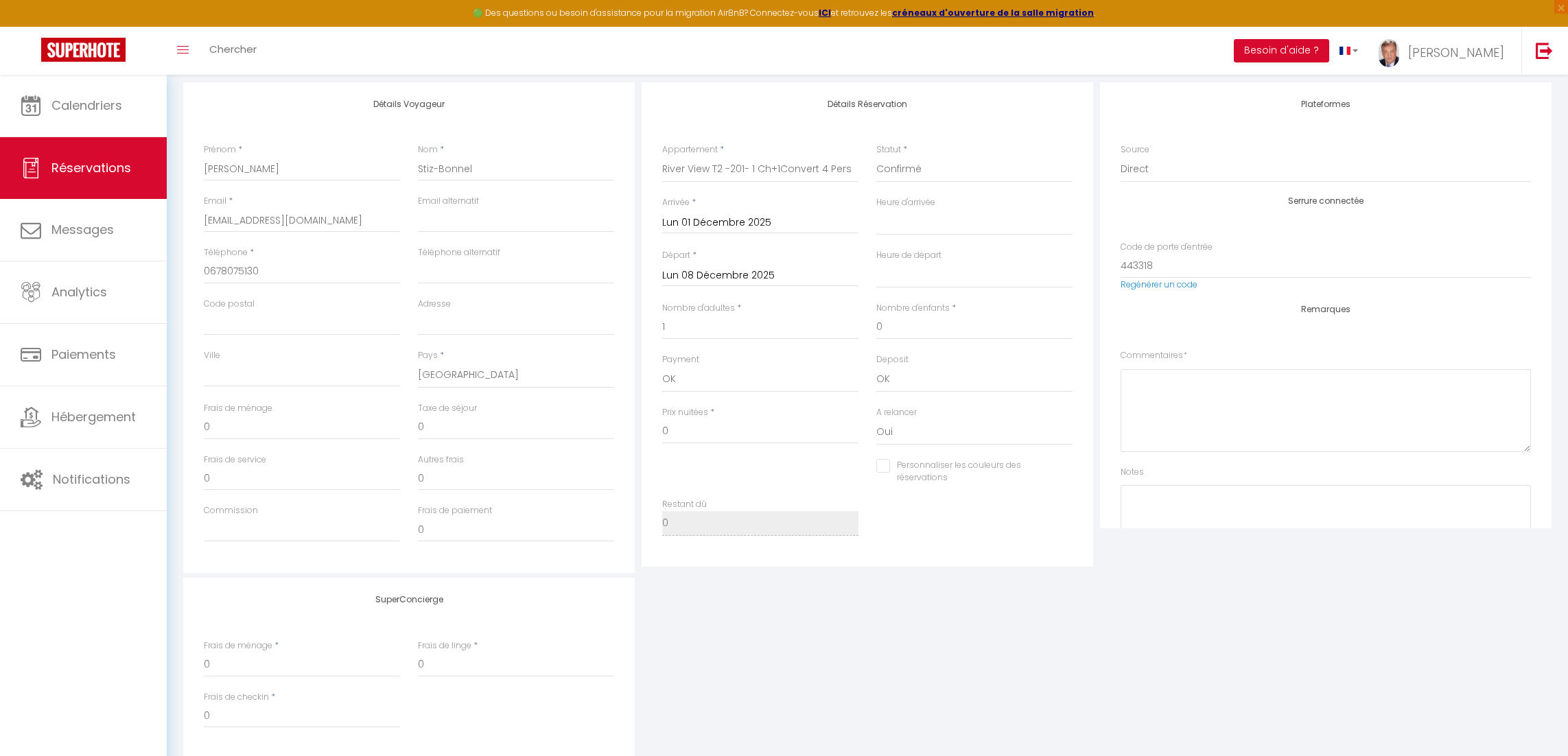
select select
checkbox input "false"
select select
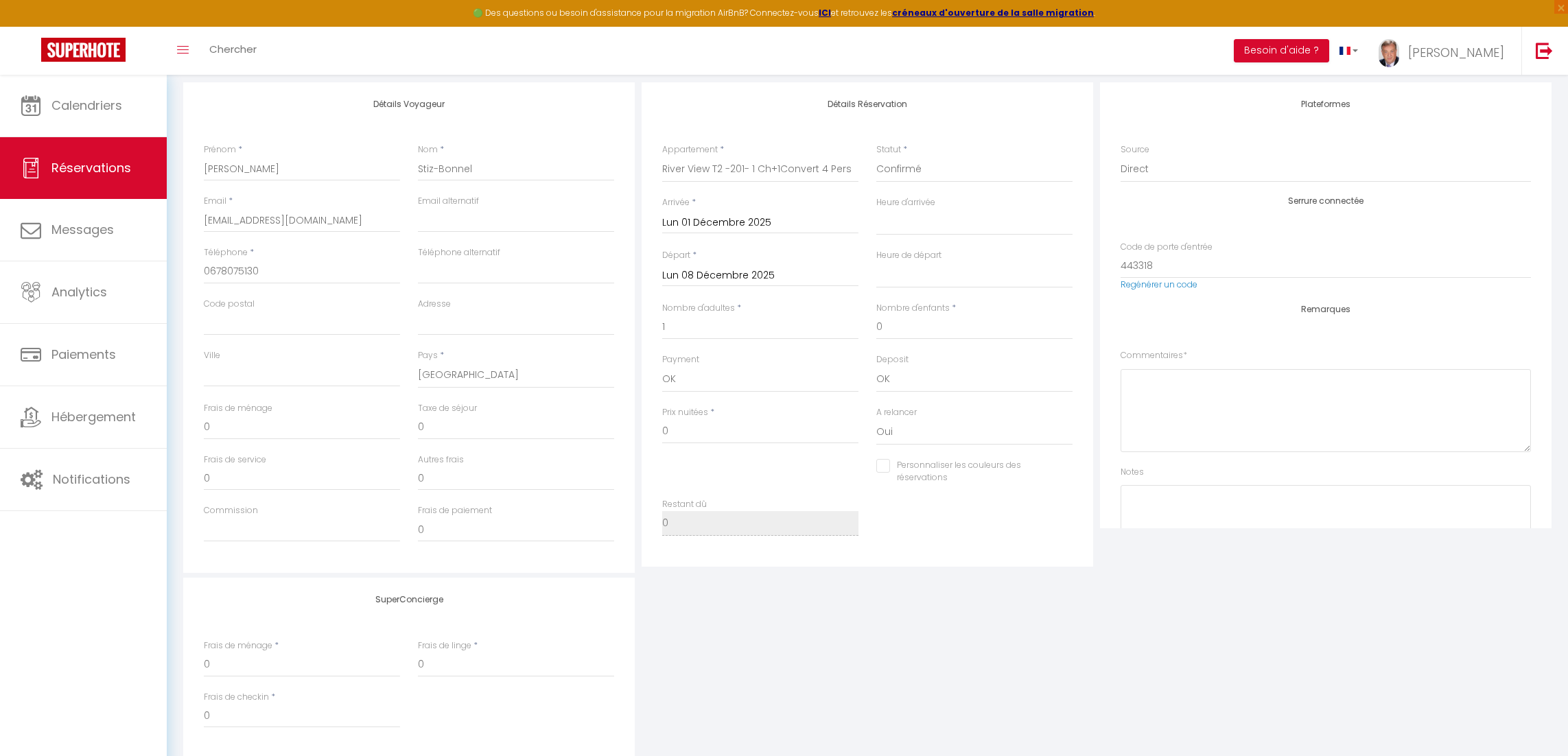
checkbox input "false"
click at [731, 274] on input "Lun 08 Décembre 2025" at bounding box center [759, 276] width 196 height 18
click at [760, 385] on span "10" at bounding box center [765, 381] width 29 height 27
select select
type input "Mer 10 Décembre 2025"
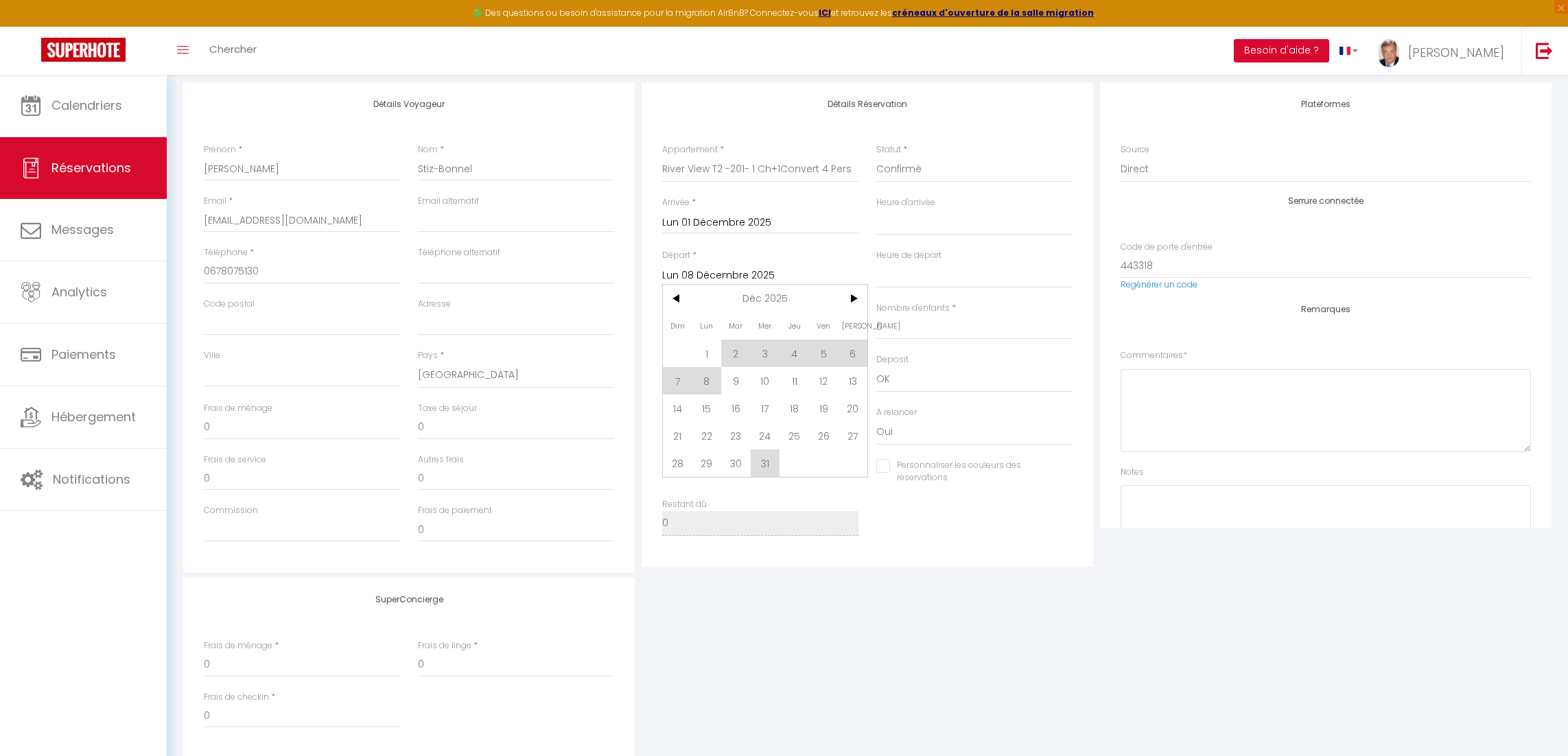
select select
checkbox input "false"
type input "45"
type input "14.4"
select select
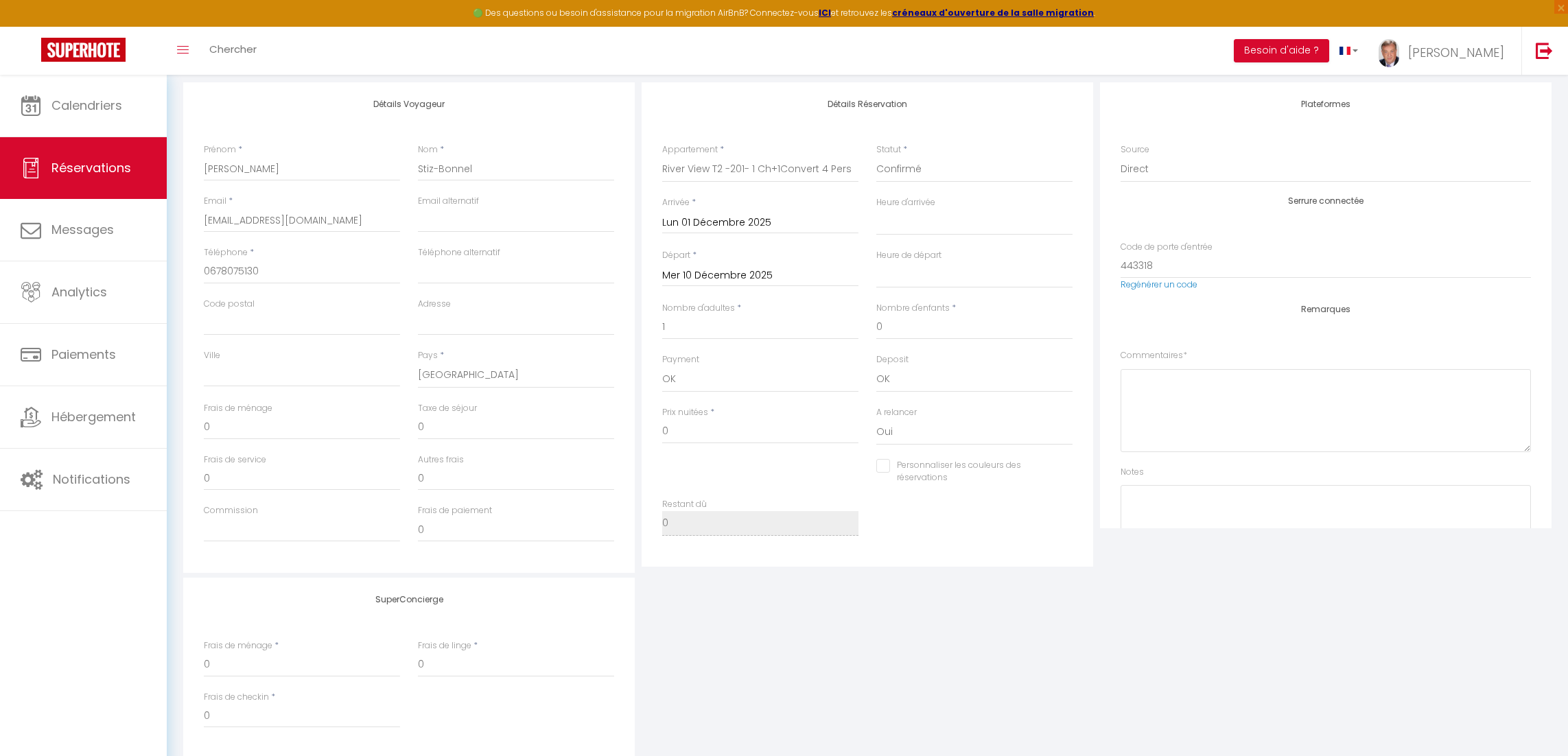
select select
type input "1125"
checkbox input "false"
drag, startPoint x: 719, startPoint y: 434, endPoint x: 648, endPoint y: 440, distance: 71.3
click at [648, 440] on div "Détails Réservation Appartement * La MAD Experience Club Appart [PERSON_NAME] R…" at bounding box center [867, 324] width 451 height 484
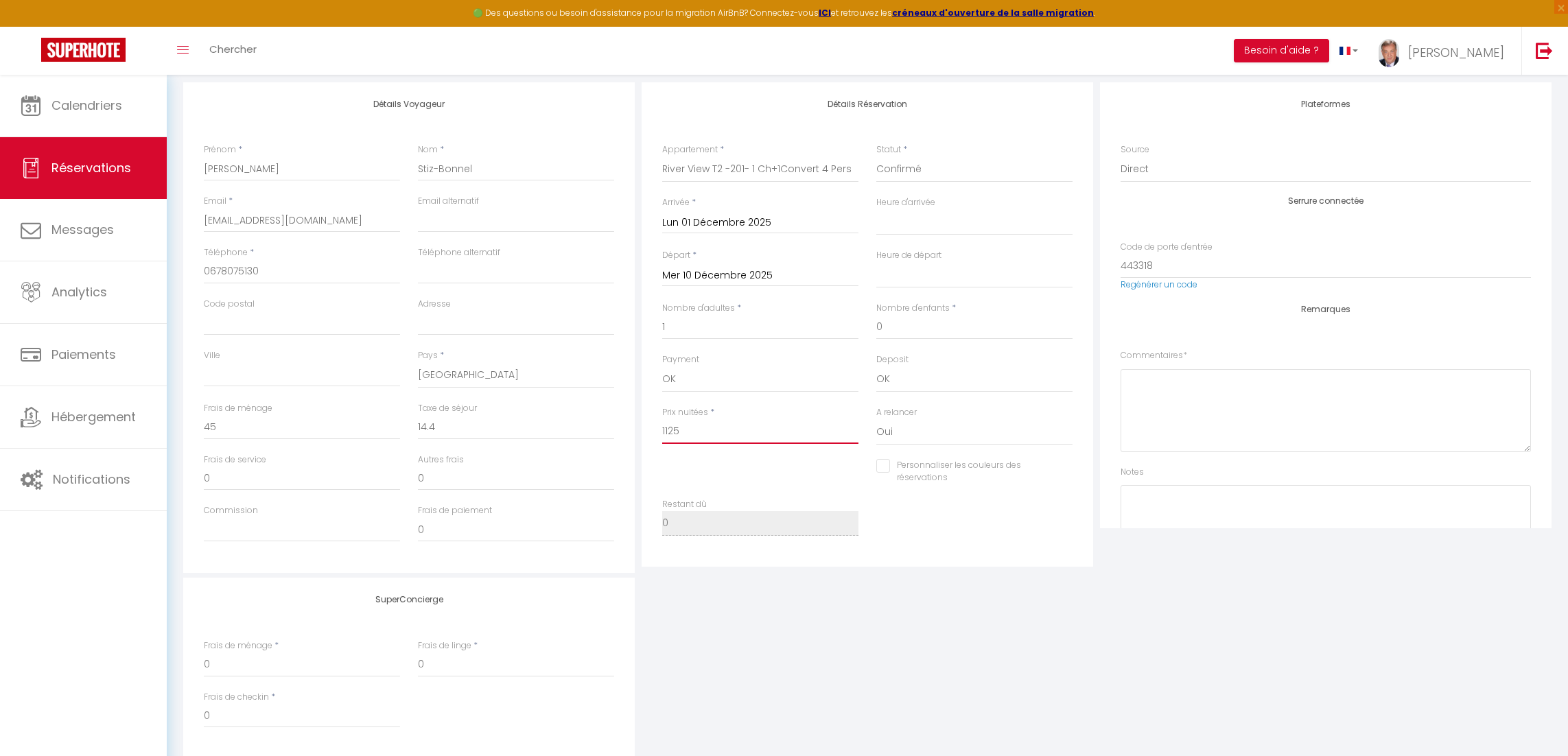
type input "0"
select select
checkbox input "false"
type input "0"
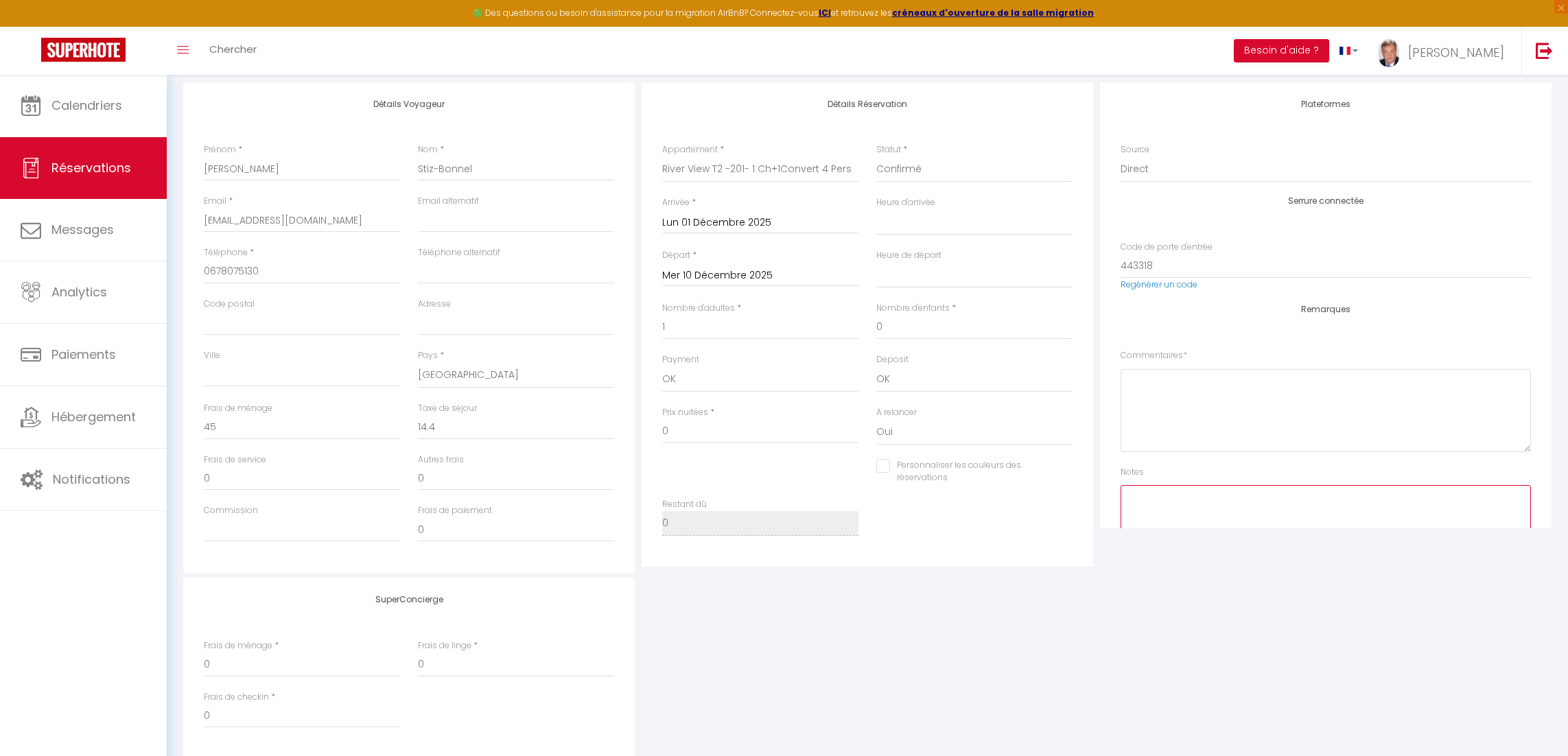
type input "0"
select select
checkbox input "false"
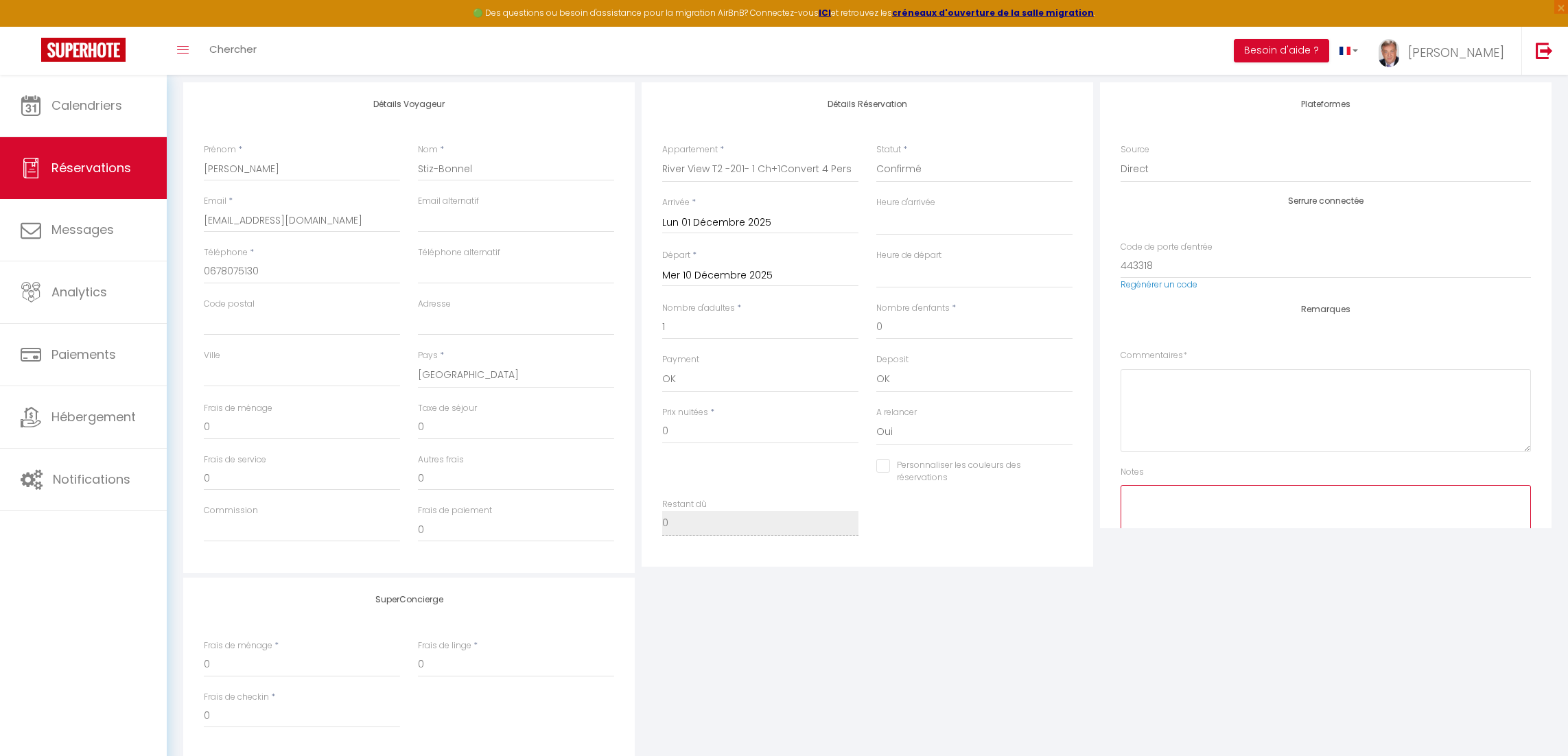
click at [1200, 522] on textarea at bounding box center [1326, 526] width 410 height 83
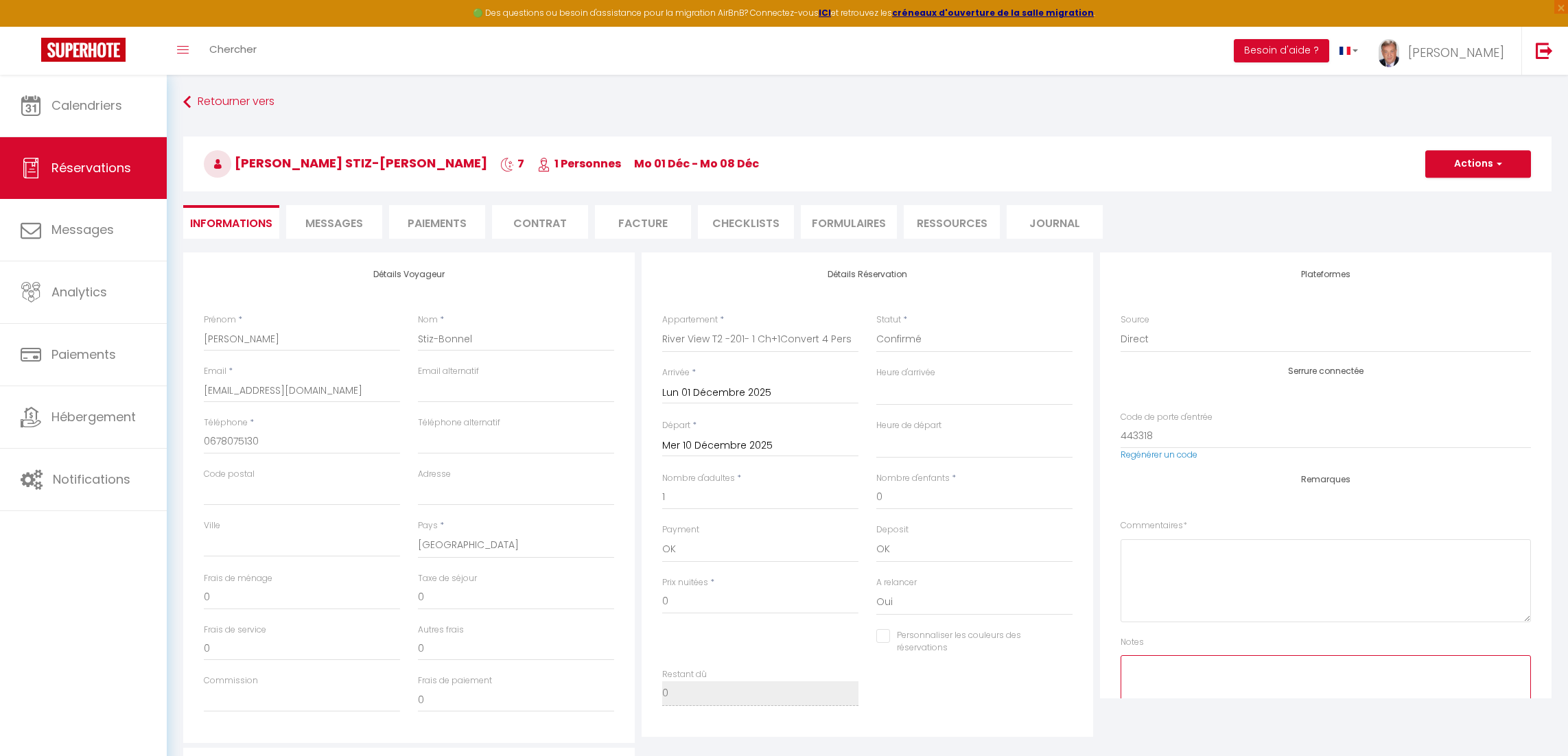
scroll to position [0, 0]
click at [1451, 163] on button "Actions" at bounding box center [1478, 165] width 106 height 27
click at [1449, 193] on link "Enregistrer" at bounding box center [1464, 196] width 108 height 18
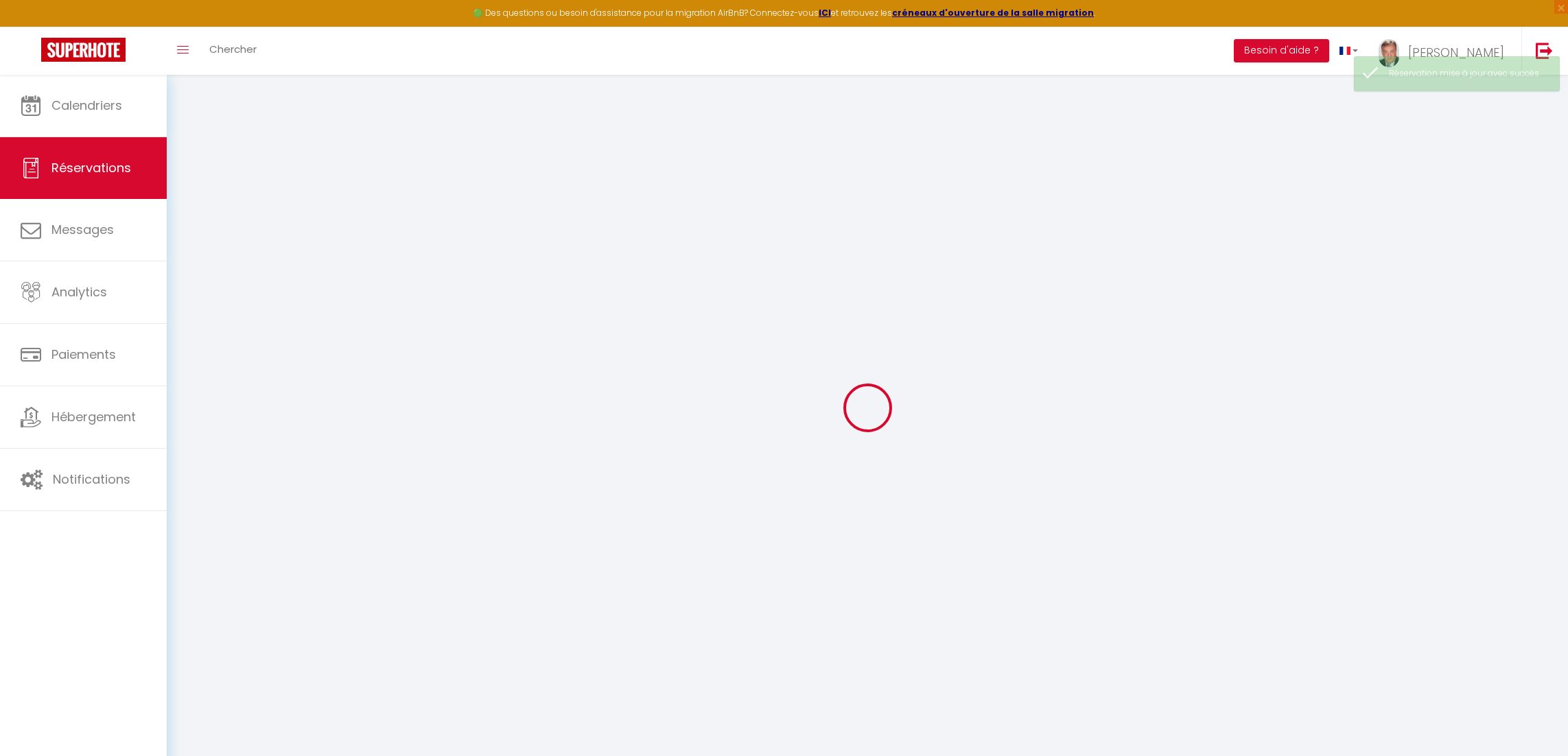
select select "all"
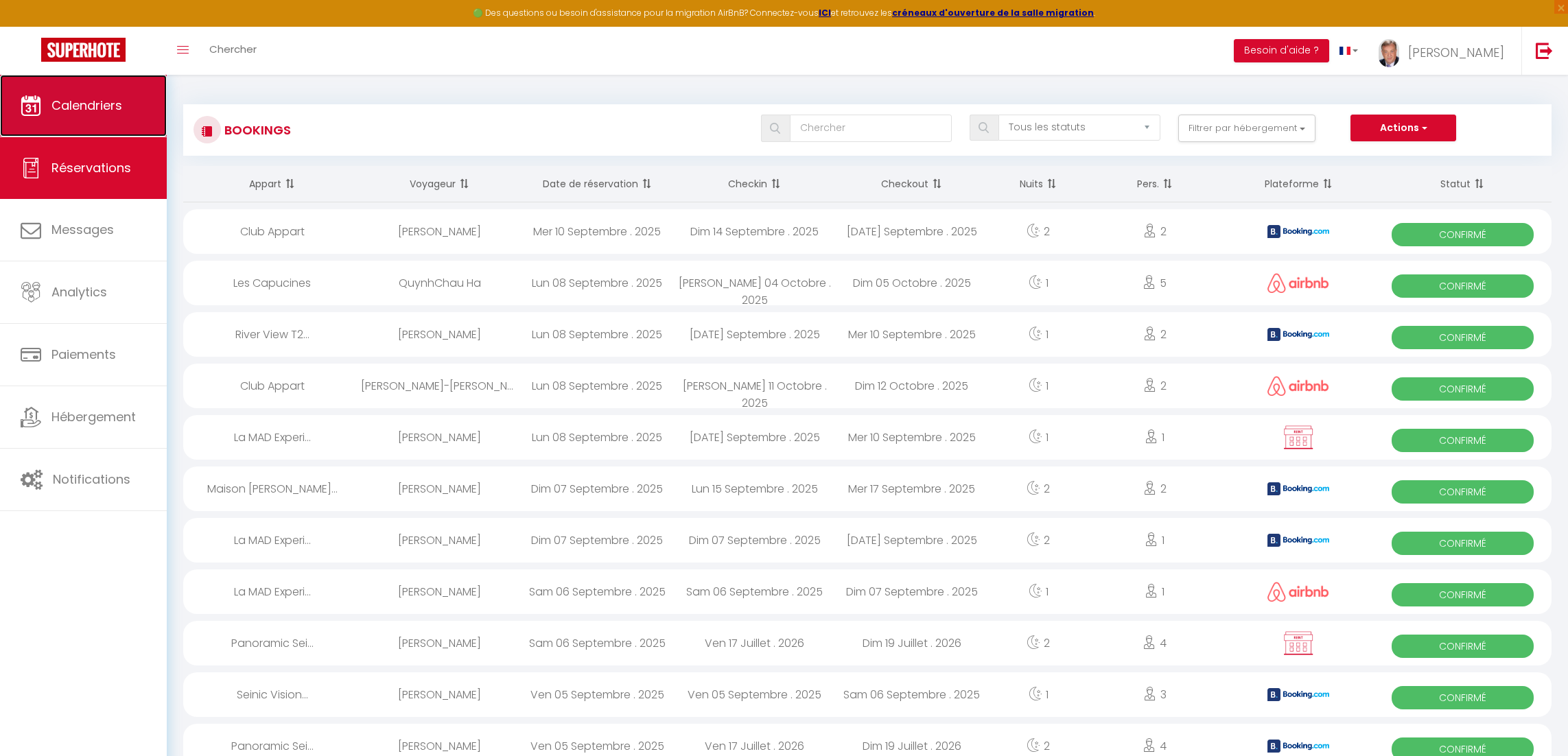
click at [121, 109] on span "Calendriers" at bounding box center [87, 105] width 71 height 17
